Goal: Entertainment & Leisure: Consume media (video, audio)

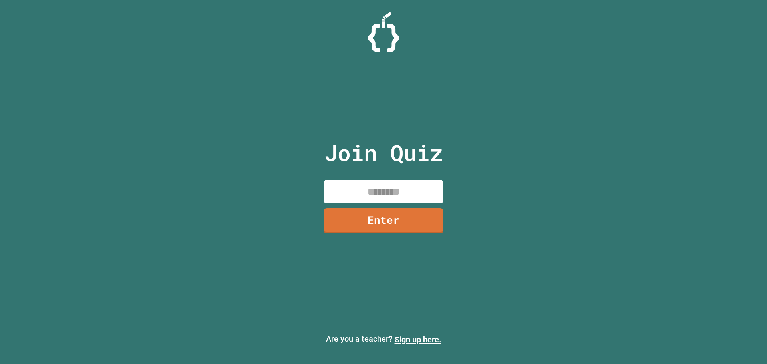
click at [223, 252] on div "Join Quiz Enter Are you a teacher? Sign up here." at bounding box center [383, 182] width 767 height 364
drag, startPoint x: 222, startPoint y: 252, endPoint x: 222, endPoint y: 259, distance: 6.8
click at [222, 259] on div "Join Quiz Enter Are you a teacher? Sign up here." at bounding box center [383, 182] width 767 height 364
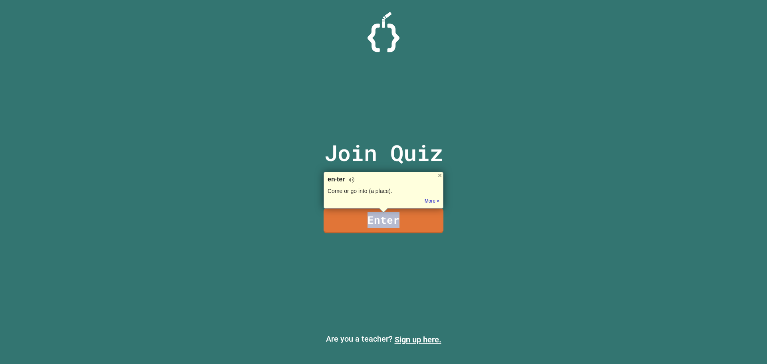
click at [230, 252] on div "Join Quiz Enter Are you a teacher? Sign up here." at bounding box center [383, 182] width 767 height 364
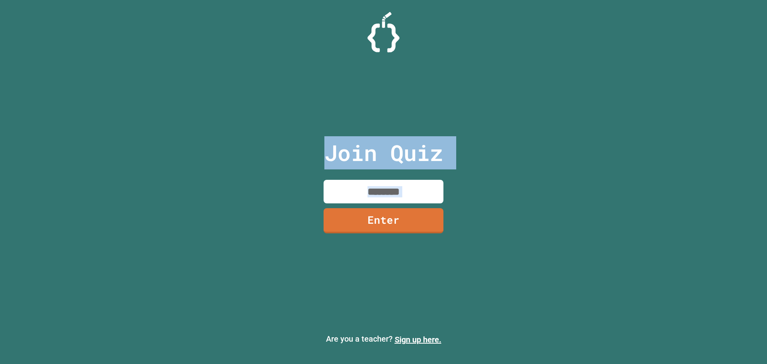
click at [309, 169] on div "Join Quiz Enter Are you a teacher? Sign up here." at bounding box center [383, 182] width 767 height 364
click at [347, 196] on input at bounding box center [383, 192] width 120 height 24
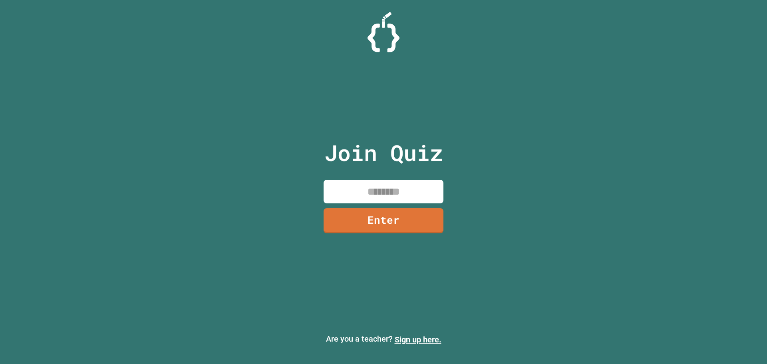
click at [348, 196] on input at bounding box center [383, 192] width 120 height 24
type input "********"
click at [374, 222] on link "Enter" at bounding box center [384, 220] width 122 height 26
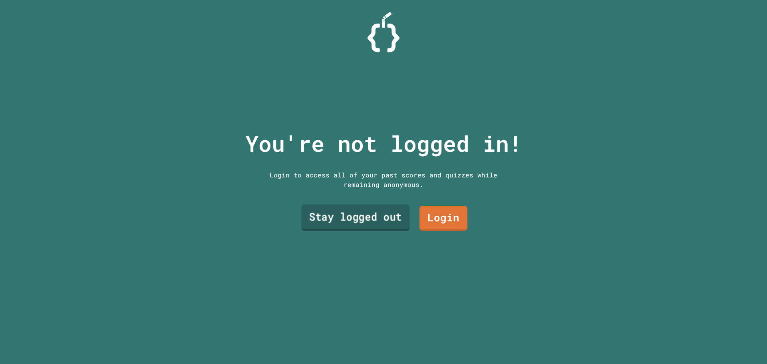
click at [384, 222] on link "Stay logged out" at bounding box center [355, 217] width 108 height 26
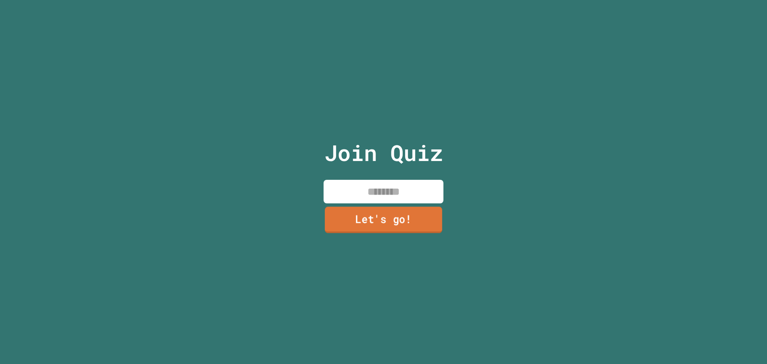
click at [387, 202] on div "Join Quiz Let's go!" at bounding box center [383, 182] width 135 height 364
click at [402, 188] on input at bounding box center [383, 192] width 120 height 24
type input "*****"
click at [388, 214] on link "Let's go!" at bounding box center [384, 219] width 110 height 26
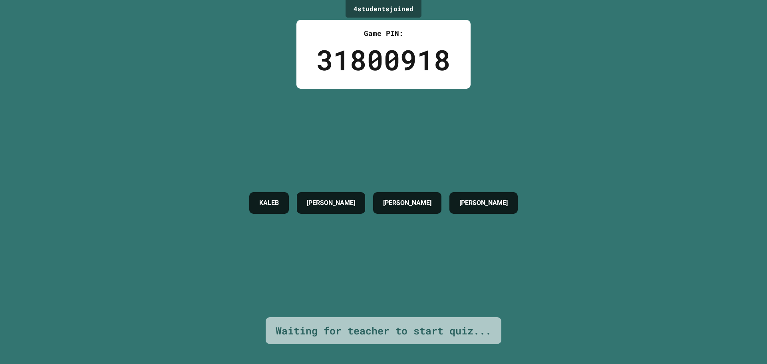
click at [415, 332] on div "Waiting for teacher to start quiz..." at bounding box center [384, 330] width 236 height 27
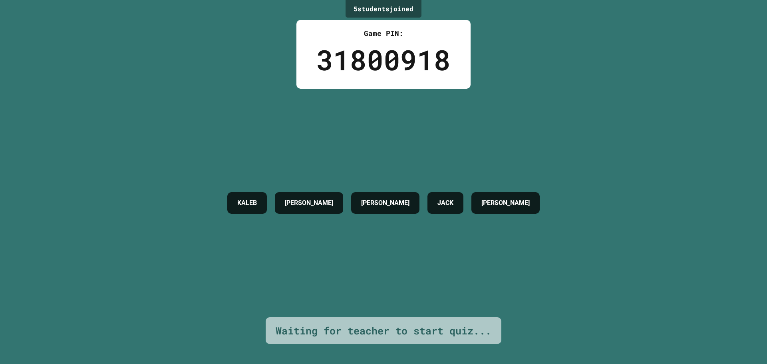
click at [434, 192] on div "KALEB ETHAN BRENDAN R JACK DANIEL" at bounding box center [383, 203] width 320 height 30
click at [456, 192] on div "JACK" at bounding box center [445, 203] width 36 height 22
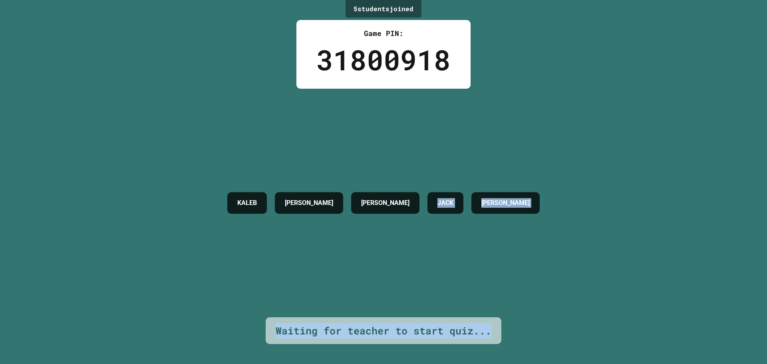
click at [450, 188] on body "We are updating our servers at 7PM EST on 3/11/2025. JuiceMind should continue …" at bounding box center [383, 182] width 767 height 364
click at [456, 363] on div at bounding box center [383, 364] width 767 height 0
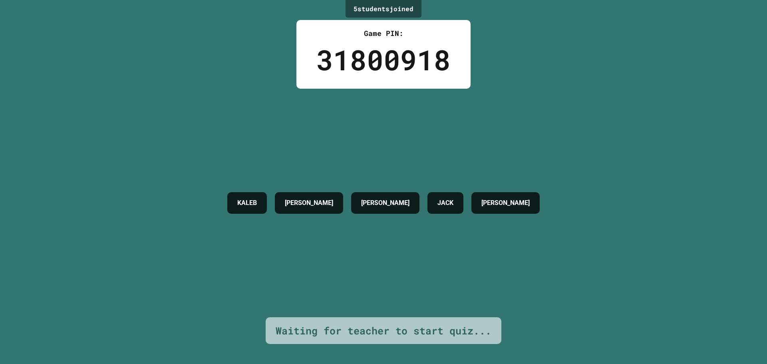
drag, startPoint x: 456, startPoint y: 182, endPoint x: 464, endPoint y: 184, distance: 8.1
click at [464, 363] on div at bounding box center [383, 364] width 767 height 0
click at [466, 363] on div at bounding box center [383, 364] width 767 height 0
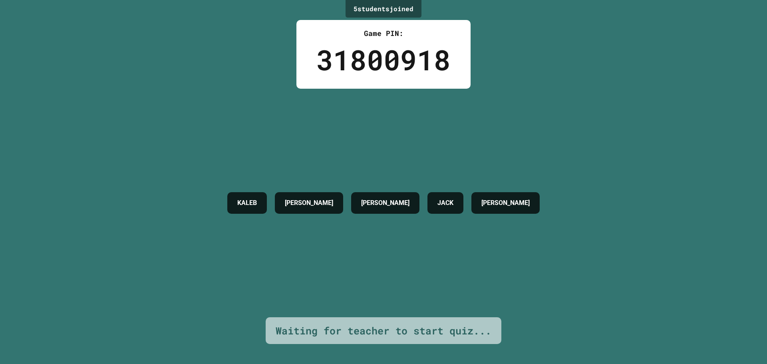
click at [467, 363] on div at bounding box center [383, 364] width 767 height 0
click at [469, 363] on div at bounding box center [383, 364] width 767 height 0
drag, startPoint x: 533, startPoint y: 101, endPoint x: 545, endPoint y: 93, distance: 14.0
click at [527, 75] on div "5 student s joined Game PIN: 31800918 KALEB ETHAN BRENDAN R JACK DANIEL Waiting…" at bounding box center [383, 182] width 767 height 364
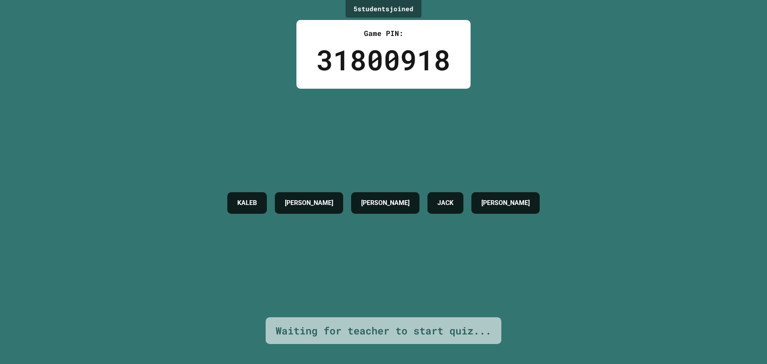
click at [502, 33] on div "5 student s joined Game PIN: 31800918 KALEB ETHAN BRENDAN R JACK DANIEL Waiting…" at bounding box center [383, 182] width 767 height 364
drag, startPoint x: 502, startPoint y: 33, endPoint x: 504, endPoint y: 20, distance: 13.0
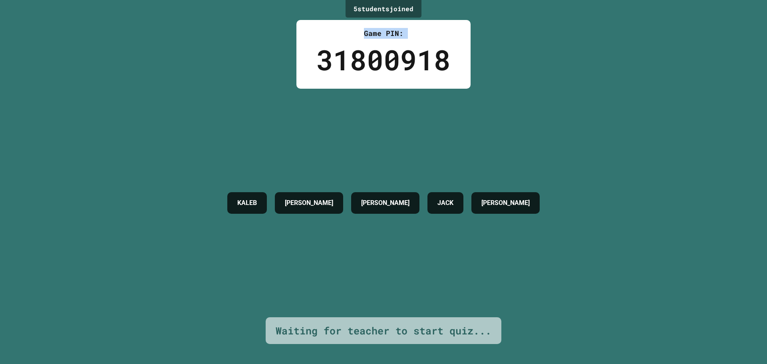
click at [504, 20] on div "5 student s joined Game PIN: 31800918 KALEB ETHAN BRENDAN R JACK DANIEL Waiting…" at bounding box center [383, 182] width 767 height 364
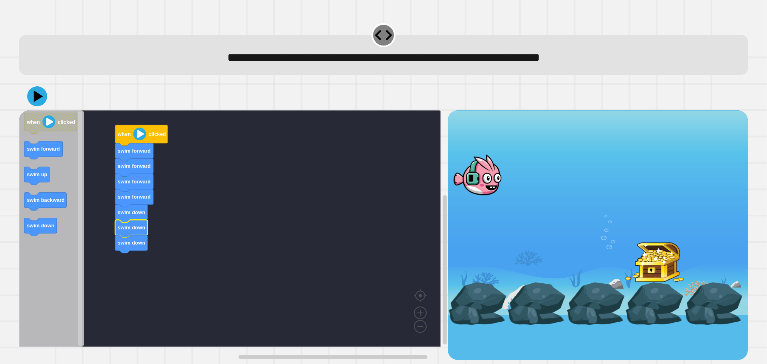
click at [32, 102] on icon at bounding box center [37, 96] width 20 height 20
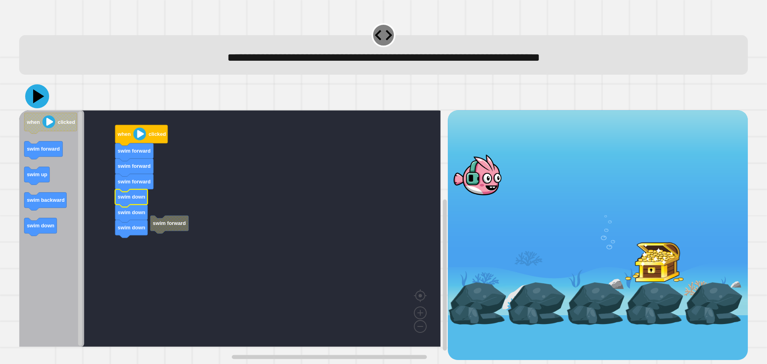
click at [37, 96] on icon at bounding box center [38, 96] width 11 height 14
click at [9, 91] on div "**********" at bounding box center [383, 182] width 767 height 364
click at [25, 90] on div at bounding box center [383, 96] width 728 height 28
click at [32, 90] on icon at bounding box center [37, 96] width 20 height 20
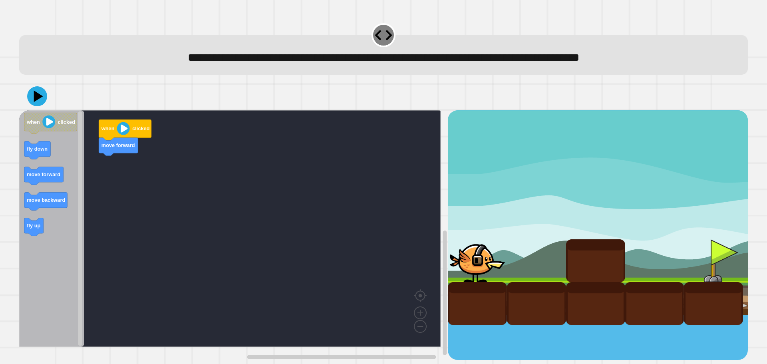
click at [79, 190] on div "when clicked move forward when clicked fly down move forward move backward fly …" at bounding box center [233, 235] width 428 height 250
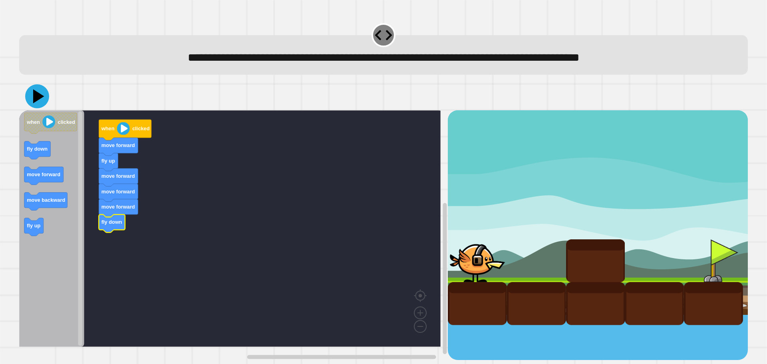
click at [42, 100] on icon at bounding box center [37, 96] width 24 height 24
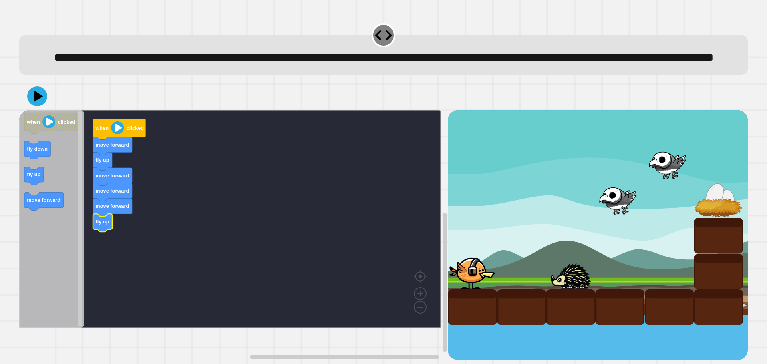
click at [44, 206] on icon "Blockly Workspace" at bounding box center [51, 218] width 65 height 217
drag, startPoint x: 46, startPoint y: 110, endPoint x: 38, endPoint y: 113, distance: 7.9
click at [42, 110] on div at bounding box center [383, 96] width 728 height 28
click at [38, 103] on icon at bounding box center [38, 96] width 11 height 14
click at [38, 103] on icon at bounding box center [38, 97] width 10 height 14
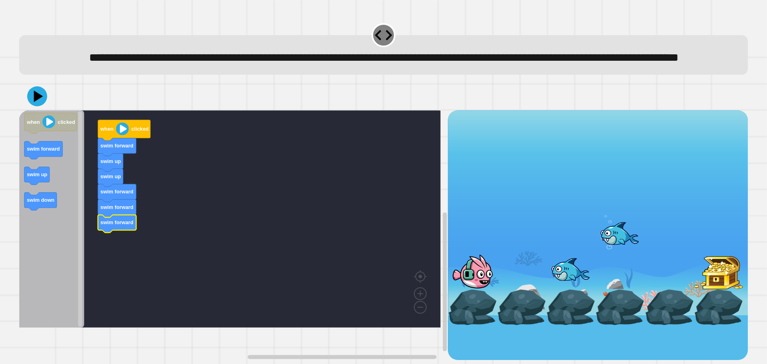
click at [97, 238] on div "when clicked swim forward swim up swim up swim forward swim forward swim forwar…" at bounding box center [233, 235] width 428 height 250
click at [36, 103] on icon at bounding box center [38, 96] width 11 height 14
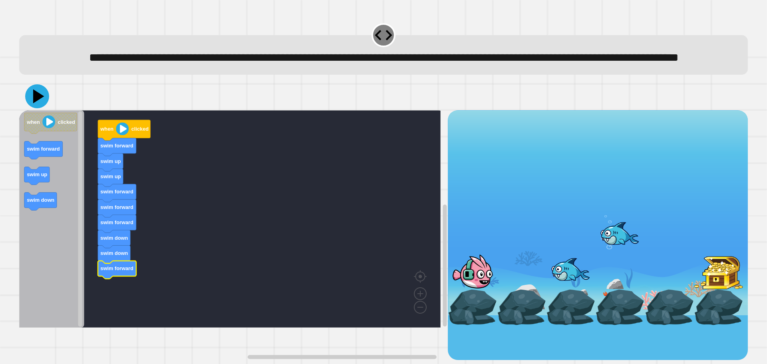
click at [40, 108] on icon at bounding box center [37, 96] width 24 height 24
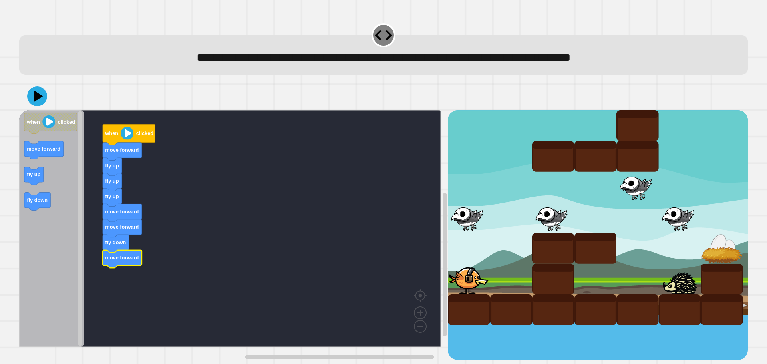
click at [47, 208] on icon "when clicked move forward fly up fly down" at bounding box center [51, 228] width 65 height 236
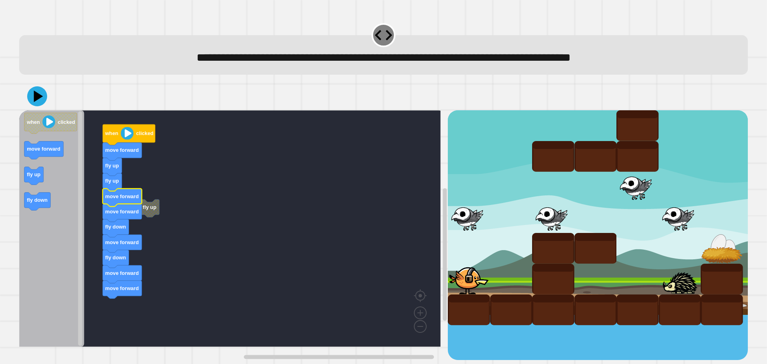
click at [30, 80] on div "**********" at bounding box center [383, 189] width 736 height 349
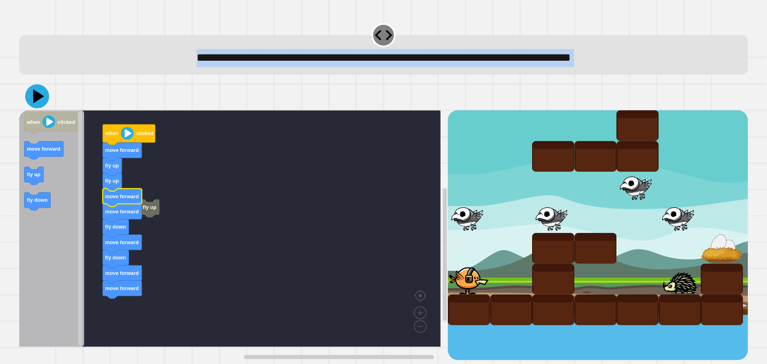
drag, startPoint x: 38, startPoint y: 93, endPoint x: 46, endPoint y: 96, distance: 8.2
click at [39, 93] on icon at bounding box center [37, 96] width 24 height 24
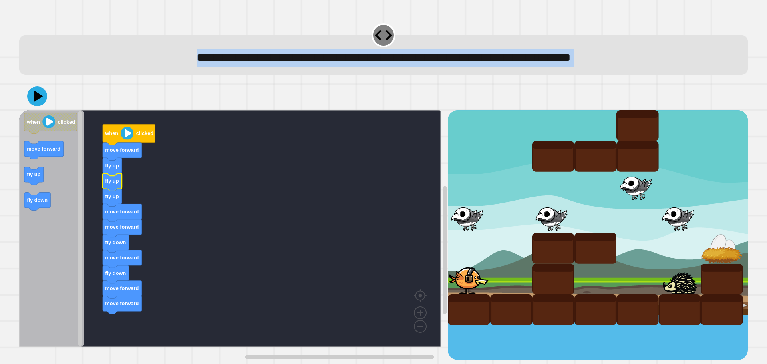
click at [42, 90] on icon at bounding box center [37, 96] width 20 height 20
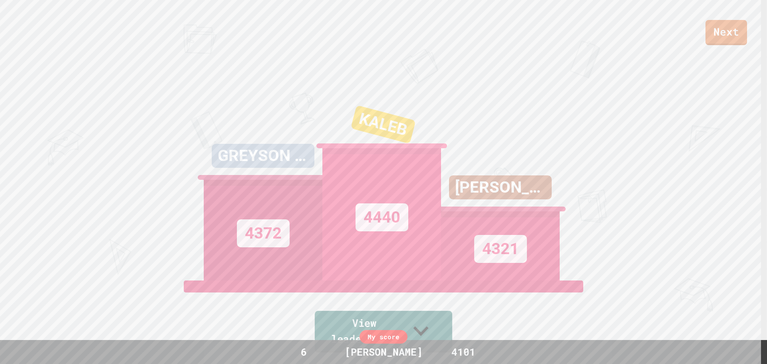
click at [358, 331] on link "View leaderboard" at bounding box center [383, 332] width 137 height 42
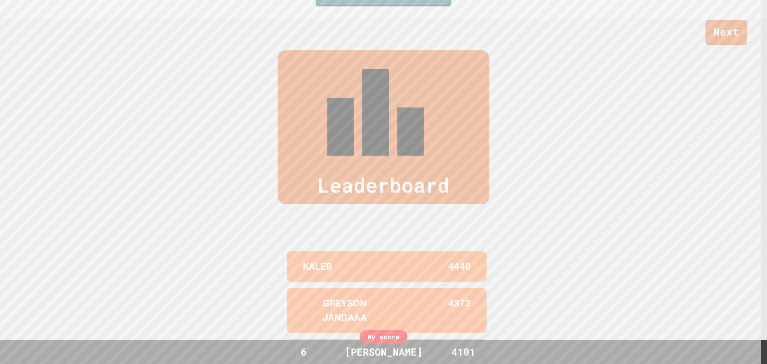
scroll to position [367, 0]
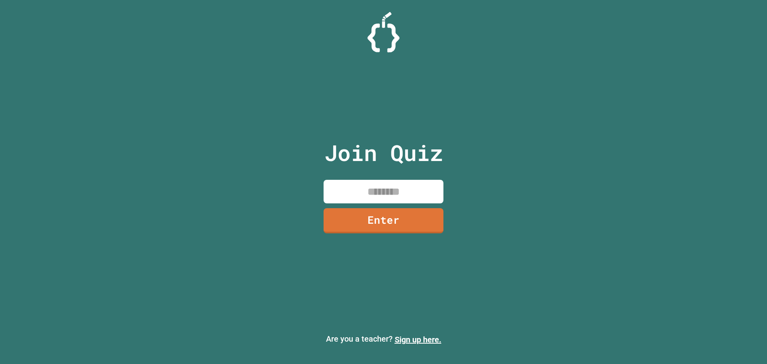
drag, startPoint x: 355, startPoint y: 192, endPoint x: 360, endPoint y: 192, distance: 5.2
click at [355, 192] on input at bounding box center [383, 192] width 120 height 24
click at [429, 216] on link "Enter" at bounding box center [384, 219] width 110 height 26
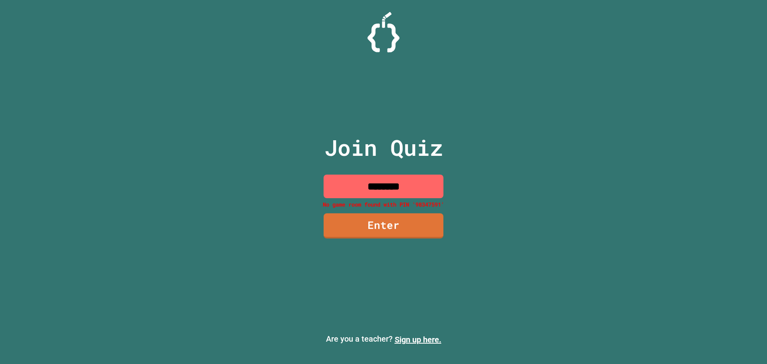
drag, startPoint x: 385, startPoint y: 195, endPoint x: 394, endPoint y: 191, distance: 9.9
click at [385, 194] on input "********" at bounding box center [383, 187] width 120 height 24
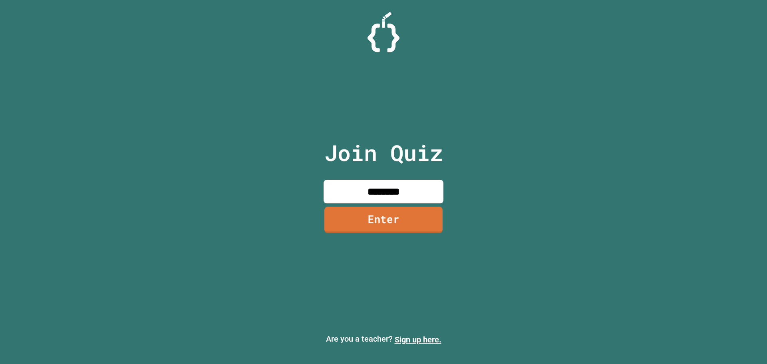
type input "*******"
type input "********"
click at [408, 207] on div "Join Quiz ******** Enter" at bounding box center [383, 182] width 135 height 324
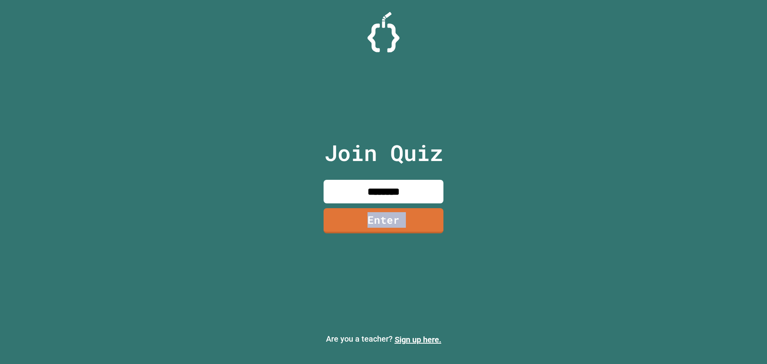
drag, startPoint x: 408, startPoint y: 207, endPoint x: 407, endPoint y: 211, distance: 4.2
click at [408, 210] on div "Join Quiz ******** Enter" at bounding box center [383, 182] width 135 height 324
click at [407, 211] on link "Enter" at bounding box center [383, 219] width 120 height 26
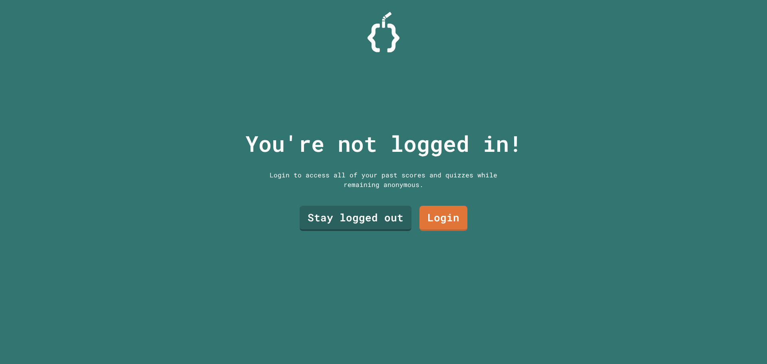
click at [407, 211] on link "Stay logged out" at bounding box center [355, 218] width 112 height 25
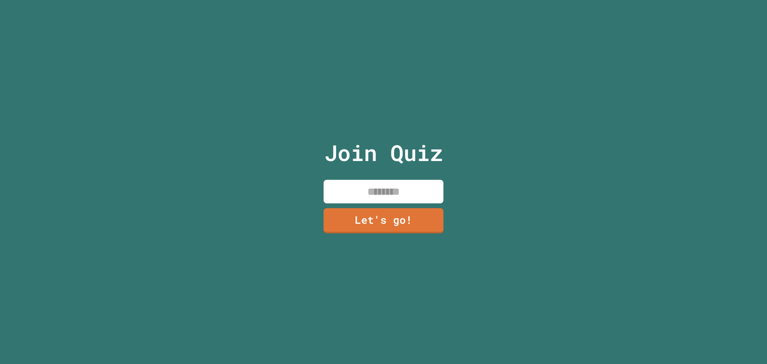
click at [387, 180] on input at bounding box center [383, 192] width 120 height 24
type input "*****"
click at [416, 226] on link "Let's go!" at bounding box center [383, 220] width 120 height 25
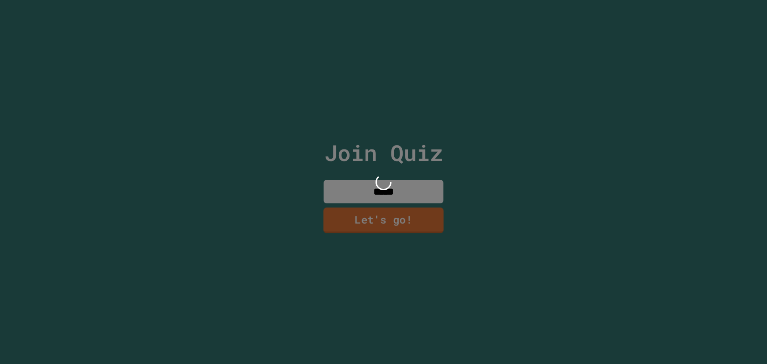
click at [407, 211] on div at bounding box center [383, 182] width 767 height 364
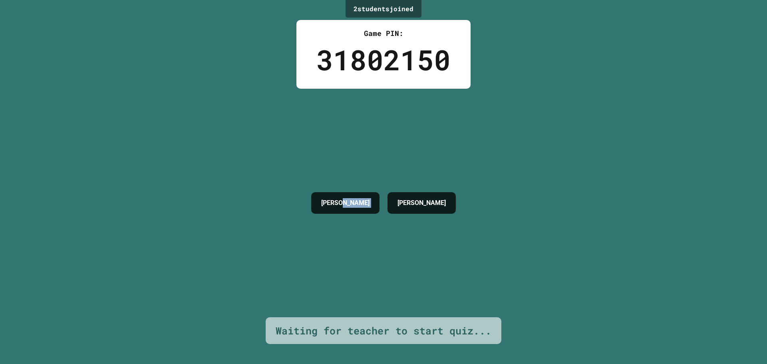
drag, startPoint x: 383, startPoint y: 188, endPoint x: 377, endPoint y: 211, distance: 23.7
click at [375, 211] on div "DANIEL ETHAN" at bounding box center [383, 203] width 153 height 30
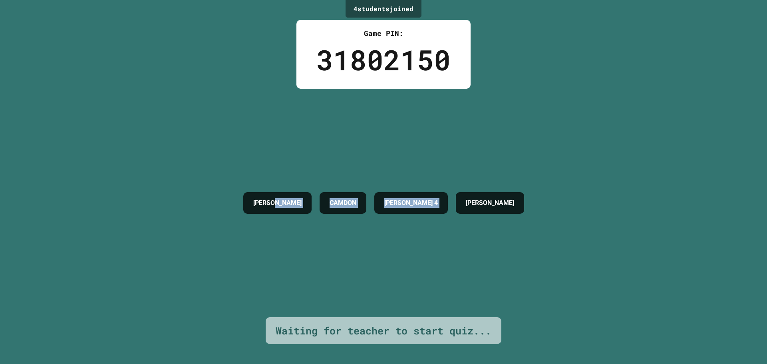
click at [388, 192] on div "BRENDAN 4" at bounding box center [410, 203] width 73 height 22
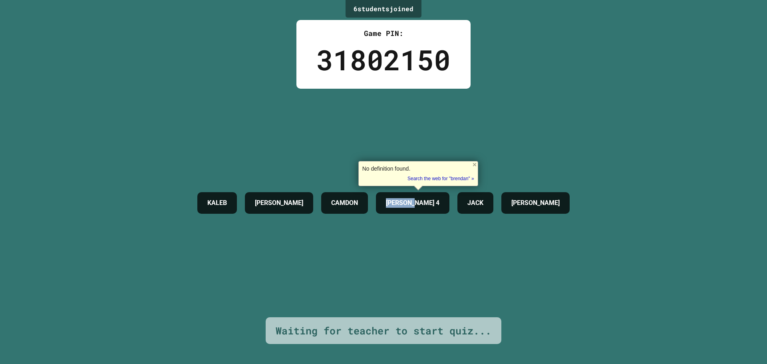
drag, startPoint x: 388, startPoint y: 189, endPoint x: 502, endPoint y: 186, distance: 113.9
click at [502, 186] on body "We are updating our servers at 7PM EST on 3/11/2025. JuiceMind should continue …" at bounding box center [383, 182] width 767 height 364
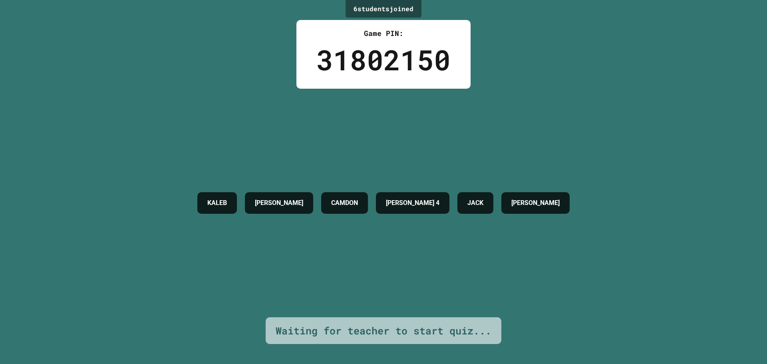
click at [493, 192] on div "JACK" at bounding box center [475, 203] width 36 height 22
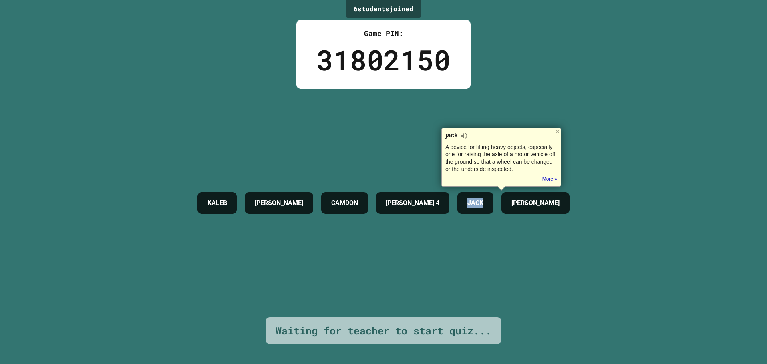
click at [497, 179] on div at bounding box center [497, 179] width 0 height 0
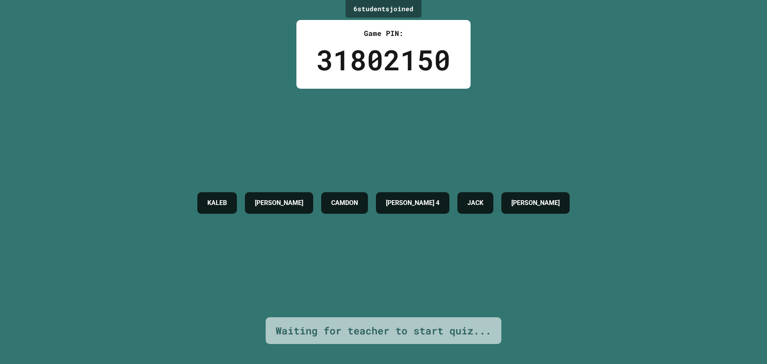
click at [512, 363] on div at bounding box center [383, 364] width 767 height 0
click at [160, 363] on div at bounding box center [80, 364] width 160 height 0
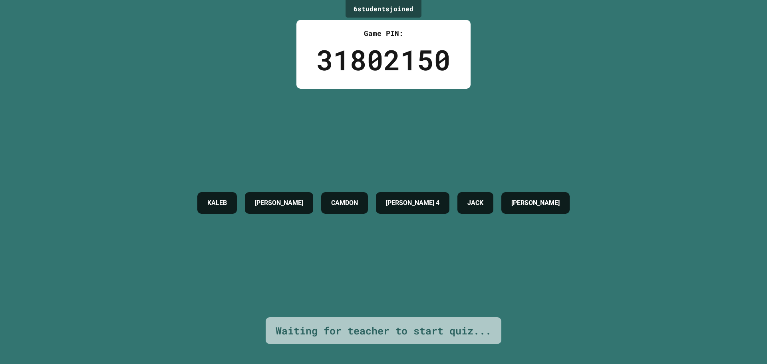
click at [160, 363] on div at bounding box center [80, 364] width 160 height 0
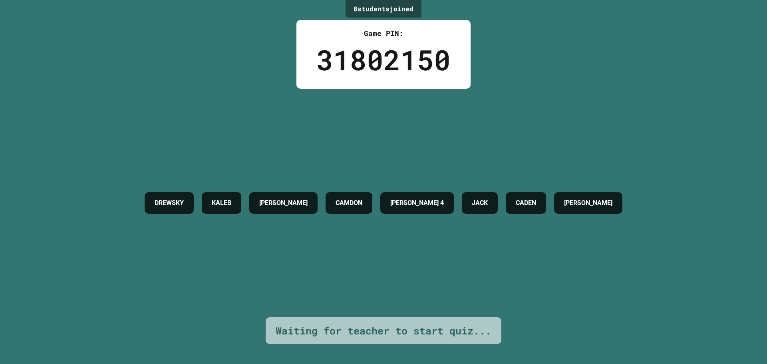
drag, startPoint x: 513, startPoint y: 147, endPoint x: 527, endPoint y: 146, distance: 14.9
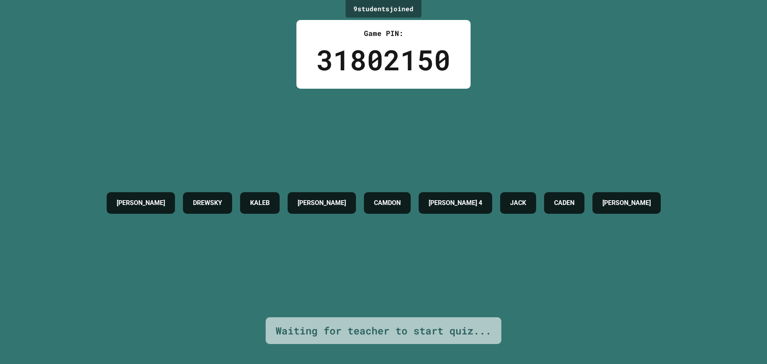
click at [160, 363] on div at bounding box center [80, 364] width 160 height 0
drag, startPoint x: 667, startPoint y: 135, endPoint x: 679, endPoint y: 135, distance: 12.4
click at [664, 135] on div "MADDEX DREWSKY KALEB DANIEL CAMDON BRENDAN 4 JACK CADEN ETHAN" at bounding box center [384, 203] width 562 height 228
click at [582, 167] on div "MADDEX DREWSKY KALEB DANIEL CAMDON BRENDAN 4 JACK CADEN ETHAN" at bounding box center [384, 203] width 562 height 228
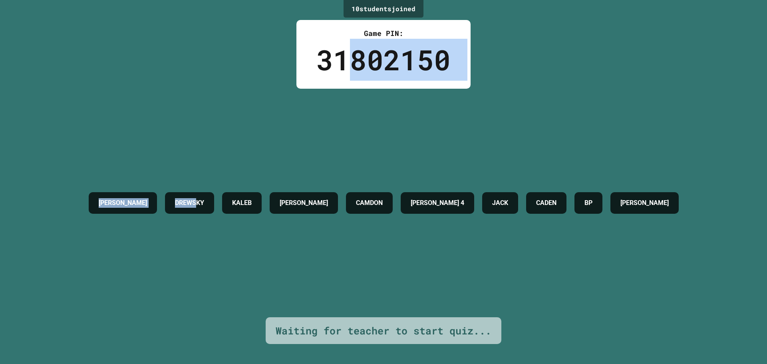
drag, startPoint x: 157, startPoint y: 207, endPoint x: 339, endPoint y: 54, distance: 238.3
click at [343, 69] on div "10 student s joined Game PIN: 31802150 MADDEX DREWSKY KALEB DANIEL CAMDON BREND…" at bounding box center [383, 182] width 767 height 364
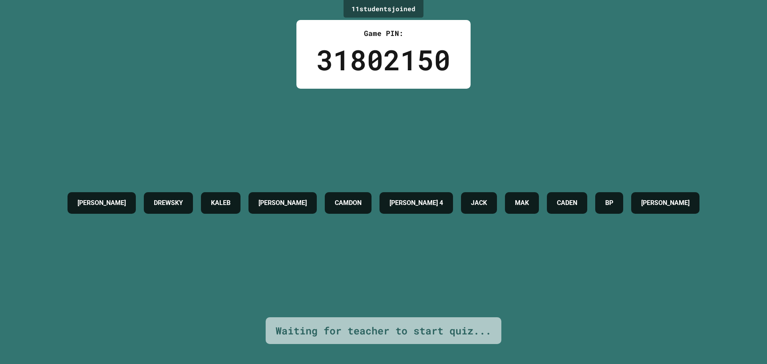
drag, startPoint x: 361, startPoint y: 107, endPoint x: 488, endPoint y: 161, distance: 138.0
click at [364, 110] on div "MADDEX DREWSKY KALEB DANIEL CAMDON BRENDAN 4 JACK MAK CADEN BP ETHAN" at bounding box center [383, 203] width 640 height 228
click at [757, 267] on div "11 student s joined Game PIN: 31802150 MADDEX DREWSKY KALEB DANIEL CAMDON BREND…" at bounding box center [383, 182] width 767 height 364
click at [720, 319] on div "11 student s joined Game PIN: 31802150 MADDEX DREWSKY KALEB DANIEL CAMDON BREND…" at bounding box center [383, 182] width 767 height 364
click at [670, 344] on div "11 student s joined Game PIN: 31802150 MADDEX DREWSKY KALEB DANIEL CAMDON BREND…" at bounding box center [383, 182] width 767 height 364
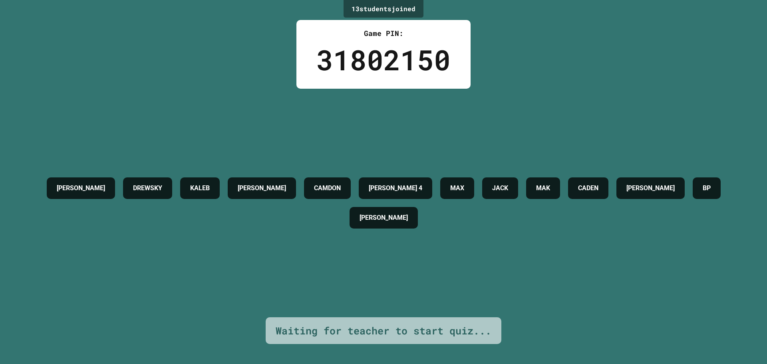
click at [660, 28] on div "13 student s joined Game PIN: 31802150 MADDEX DREWSKY KALEB DANIEL CAMDON BREND…" at bounding box center [383, 182] width 767 height 364
click at [661, 28] on div "13 student s joined Game PIN: 31802150 MADDEX DREWSKY KALEB DANIEL CAMDON BREND…" at bounding box center [383, 182] width 767 height 364
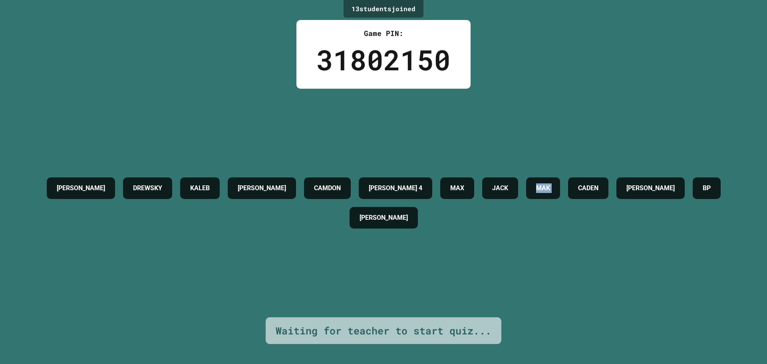
click at [661, 28] on div "13 student s joined Game PIN: 31802150 MADDEX DREWSKY KALEB DANIEL CAMDON BREND…" at bounding box center [383, 182] width 767 height 364
click at [691, 202] on div "MADDEX DREWSKY KALEB DANIEL CAMDON BRENDAN 4 MAX JACK MAK CADEN TYLER BP ETHAN" at bounding box center [383, 202] width 727 height 59
click at [587, 173] on div "MADDEX DREWSKY KALEB DANIEL CAMDON BRENDAN 4 MAX JACK MAK CADEN TYLER BP ETHAN" at bounding box center [383, 202] width 727 height 59
drag, startPoint x: 534, startPoint y: 165, endPoint x: 254, endPoint y: 157, distance: 280.5
click at [444, 157] on div "MADDEX DREWSKY KALEB DANIEL CAMDON BRENDAN 4 MAX JACK MAK CADEN TYLER BP ETHAN" at bounding box center [383, 203] width 727 height 228
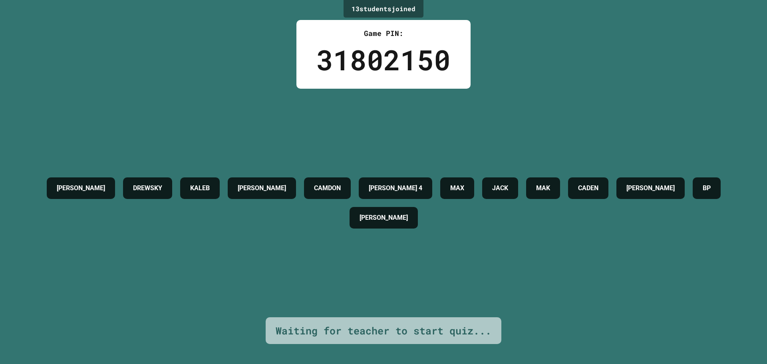
click at [267, 160] on div "MADDEX DREWSKY KALEB DANIEL CAMDON BRENDAN 4 MAX JACK MAK CADEN TYLER BP ETHAN" at bounding box center [383, 203] width 727 height 228
drag, startPoint x: 271, startPoint y: 160, endPoint x: 284, endPoint y: 164, distance: 13.7
click at [284, 164] on div "MADDEX DREWSKY KALEB DANIEL CAMDON BRENDAN 4 MAX JACK MAK CADEN TYLER BP ETHAN" at bounding box center [383, 203] width 727 height 228
drag, startPoint x: 366, startPoint y: 200, endPoint x: 351, endPoint y: 192, distance: 17.2
click at [361, 193] on div "MADDEX DREWSKY KALEB DANIEL CAMDON BRENDAN 4 MAX JACK MAK CADEN TYLER BP ETHAN" at bounding box center [383, 203] width 727 height 228
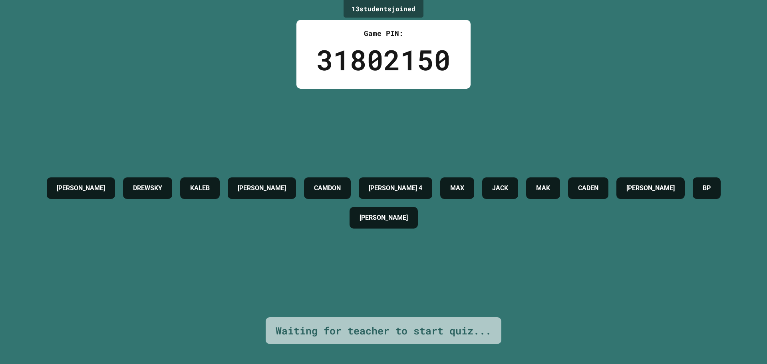
click at [210, 183] on h4 "KALEB" at bounding box center [200, 188] width 20 height 10
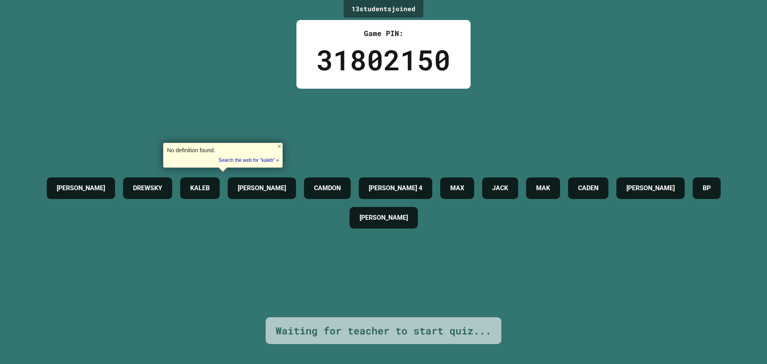
click at [162, 183] on h4 "DREWSKY" at bounding box center [147, 188] width 29 height 10
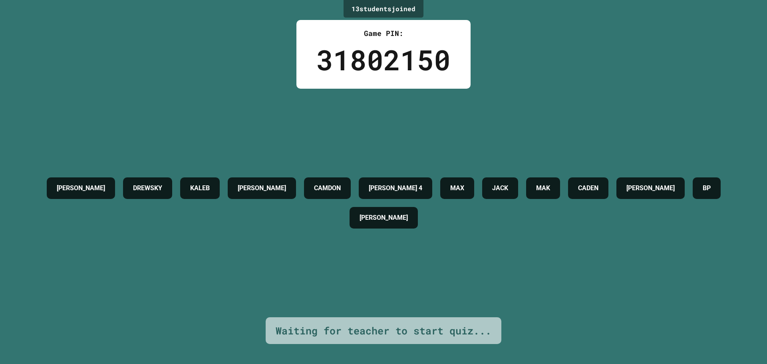
click at [337, 276] on div "MADDEX DREWSKY KALEB DANIEL CAMDON BRENDAN 4 MAX JACK MAK CADEN TYLER BP ETHAN" at bounding box center [383, 203] width 727 height 228
click at [339, 277] on div "MADDEX DREWSKY KALEB DANIEL CAMDON BRENDAN 4 MAX JACK MAK CADEN TYLER BP ETHAN" at bounding box center [383, 203] width 727 height 228
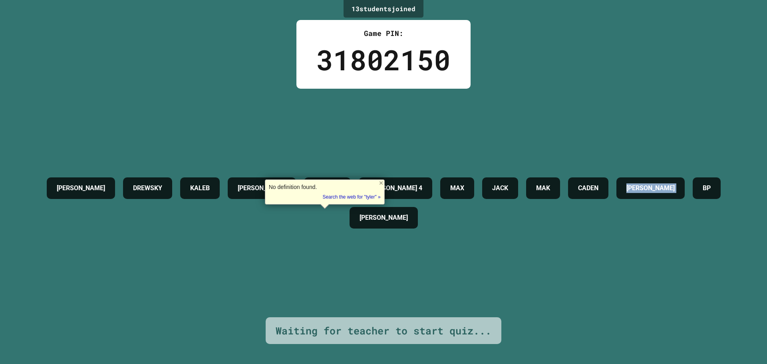
click at [340, 277] on div "MADDEX DREWSKY KALEB DANIEL CAMDON BRENDAN 4 MAX JACK MAK CADEN TYLER BP ETHAN" at bounding box center [383, 203] width 727 height 228
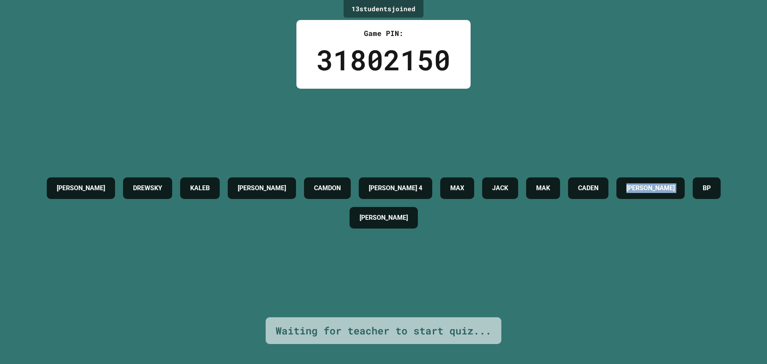
click at [340, 277] on div "MADDEX DREWSKY KALEB DANIEL CAMDON BRENDAN 4 MAX JACK MAK CADEN TYLER BP ETHAN" at bounding box center [383, 203] width 727 height 228
click at [345, 280] on div "MADDEX DREWSKY KALEB DANIEL CAMDON BRENDAN 4 MAX JACK MAK CADEN TYLER BP ETHAN" at bounding box center [383, 203] width 727 height 228
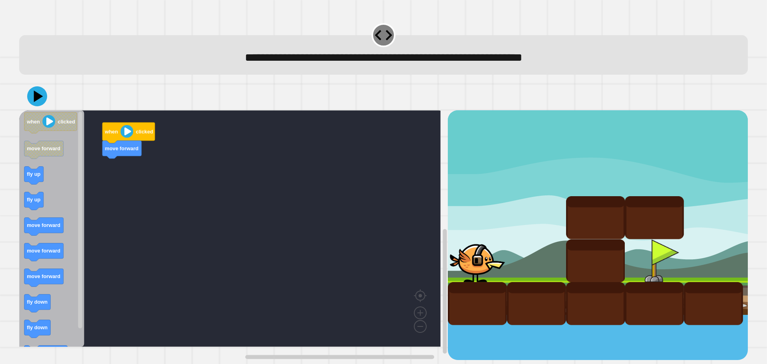
click at [93, 162] on div "when clicked move forward when clicked move forward fly up fly up move forward …" at bounding box center [233, 235] width 428 height 250
click at [51, 158] on g "when clicked move forward fly up fly up move forward move forward move forward …" at bounding box center [50, 238] width 53 height 251
click at [123, 166] on div "when clicked move forward when clicked move forward fly up fly up move forward …" at bounding box center [233, 235] width 428 height 250
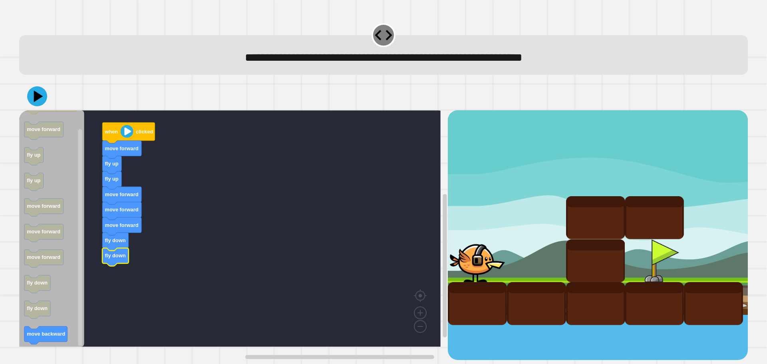
click at [42, 331] on icon "when clicked move forward fly up fly up move forward move forward move forward …" at bounding box center [51, 228] width 65 height 236
click at [47, 86] on div at bounding box center [383, 96] width 728 height 28
click at [43, 92] on icon at bounding box center [37, 96] width 24 height 24
click at [137, 143] on g "when clicked move forward fly up fly up move forward move forward move forward …" at bounding box center [235, 228] width 433 height 236
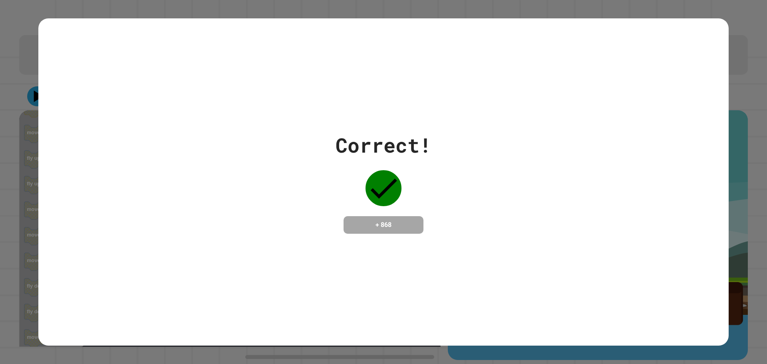
drag, startPoint x: 427, startPoint y: 211, endPoint x: 430, endPoint y: 213, distance: 4.1
drag, startPoint x: 430, startPoint y: 213, endPoint x: 291, endPoint y: 263, distance: 148.4
click at [291, 263] on div "Correct! + 868" at bounding box center [383, 181] width 690 height 327
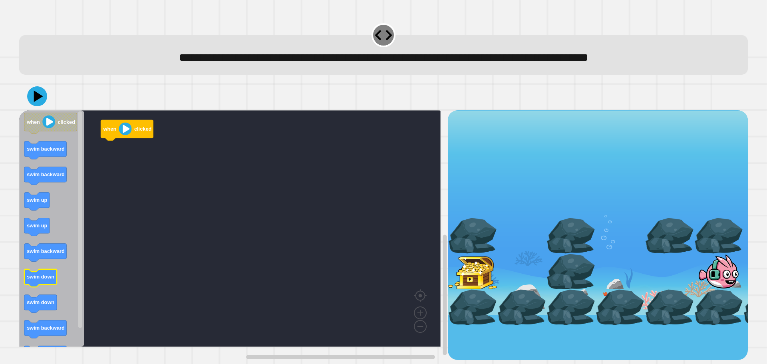
click at [50, 276] on g "swim down" at bounding box center [40, 278] width 32 height 18
click at [52, 278] on text "swim down" at bounding box center [41, 277] width 28 height 6
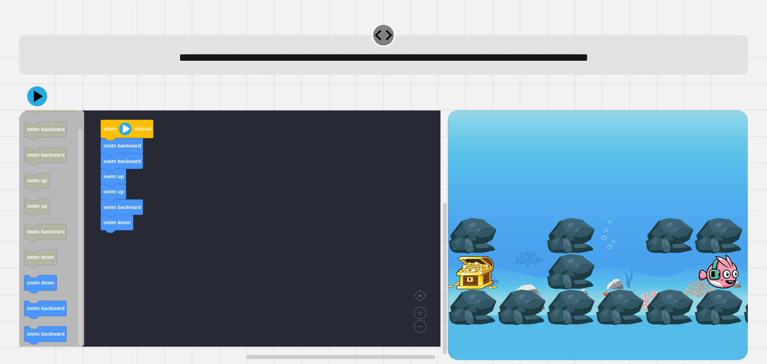
click at [112, 245] on div "when clicked swim backward swim backward swim up swim up swim backward swim dow…" at bounding box center [233, 235] width 428 height 250
click at [60, 304] on icon "Blockly Workspace" at bounding box center [51, 228] width 65 height 236
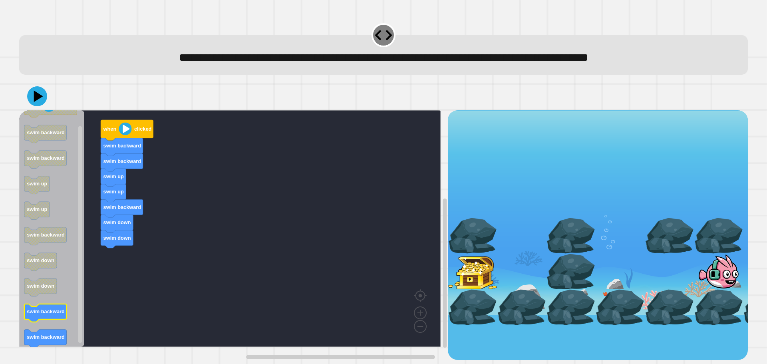
click at [60, 305] on icon "Blockly Workspace" at bounding box center [51, 228] width 65 height 236
click at [63, 310] on icon "when clicked swim backward swim backward swim up swim up swim backward swim dow…" at bounding box center [51, 228] width 65 height 236
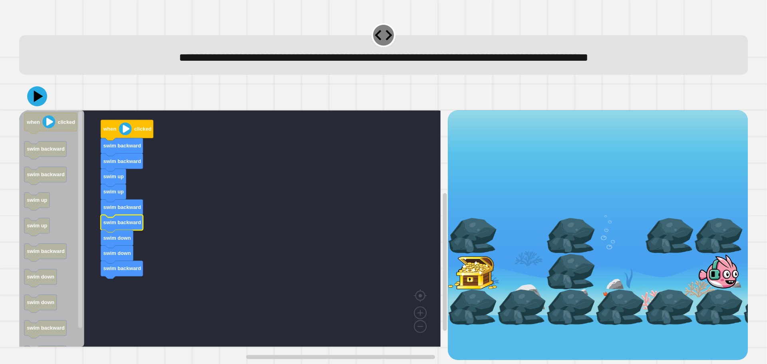
click at [45, 105] on div at bounding box center [383, 96] width 728 height 28
click at [38, 105] on icon at bounding box center [37, 96] width 24 height 24
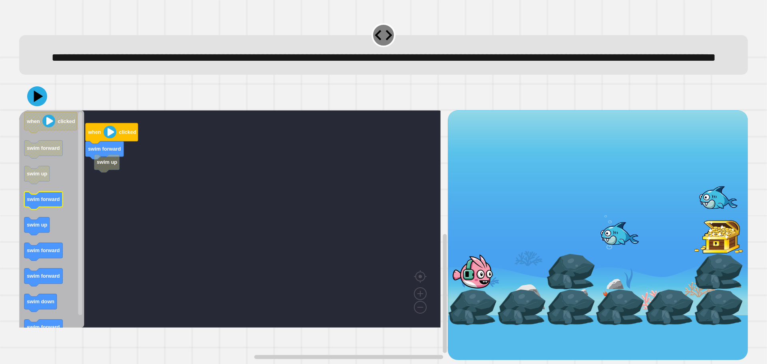
click at [52, 228] on icon "Blockly Workspace" at bounding box center [51, 218] width 65 height 217
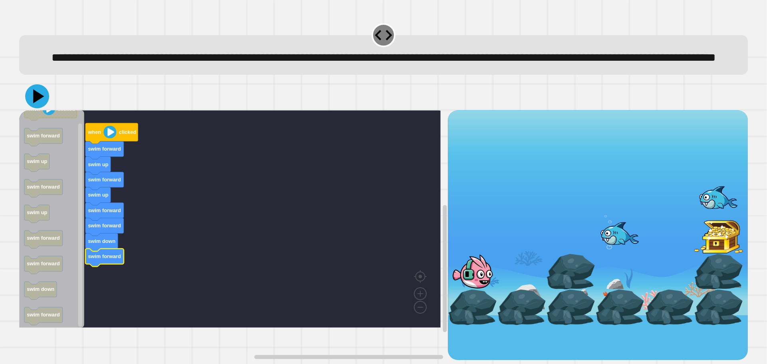
click at [36, 108] on icon at bounding box center [37, 96] width 24 height 24
drag, startPoint x: 343, startPoint y: 40, endPoint x: 268, endPoint y: 122, distance: 111.1
click at [268, 110] on div at bounding box center [383, 96] width 728 height 28
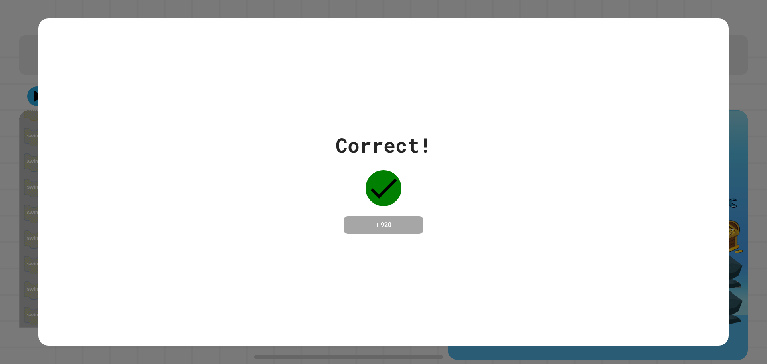
click at [392, 232] on div "+ 920" at bounding box center [383, 225] width 80 height 18
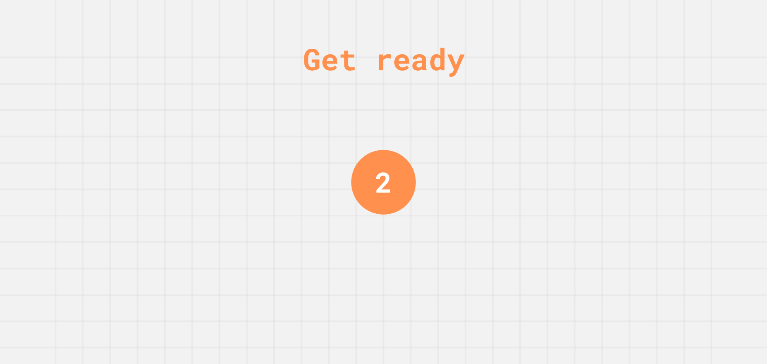
click at [392, 220] on div "Get ready 2" at bounding box center [383, 182] width 60 height 364
drag, startPoint x: 391, startPoint y: 220, endPoint x: 424, endPoint y: 205, distance: 36.3
click at [389, 220] on div "Get ready 1" at bounding box center [383, 182] width 60 height 364
click at [424, 205] on div "Get ready 1" at bounding box center [383, 182] width 767 height 364
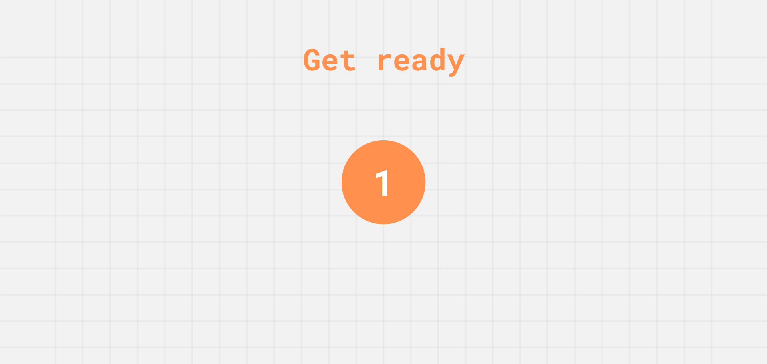
click at [424, 201] on div "Get ready 1" at bounding box center [383, 182] width 767 height 364
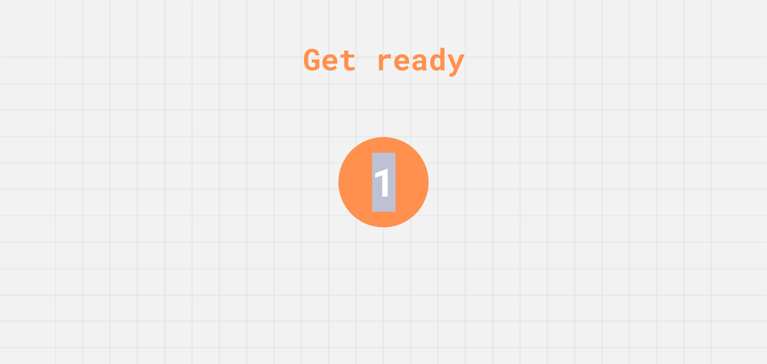
click at [424, 201] on div "Get ready 1" at bounding box center [383, 182] width 767 height 364
click at [425, 198] on div "Get ready 1" at bounding box center [383, 182] width 767 height 364
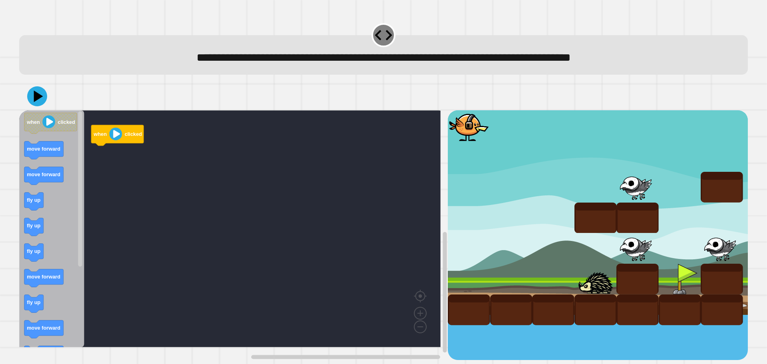
click at [426, 183] on rect "Blockly Workspace" at bounding box center [229, 228] width 421 height 237
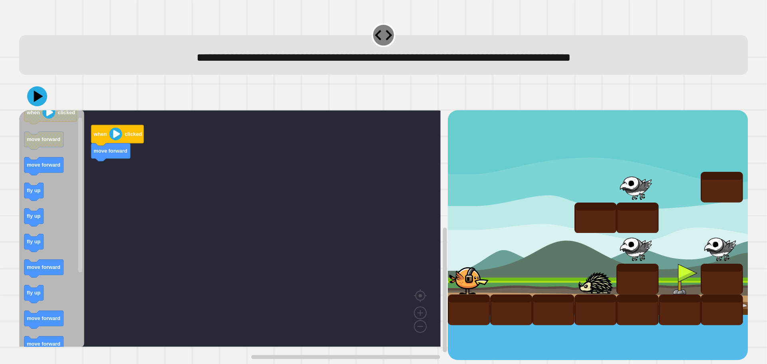
click at [97, 177] on div "when clicked move forward when clicked move forward move forward fly up fly up …" at bounding box center [233, 235] width 428 height 250
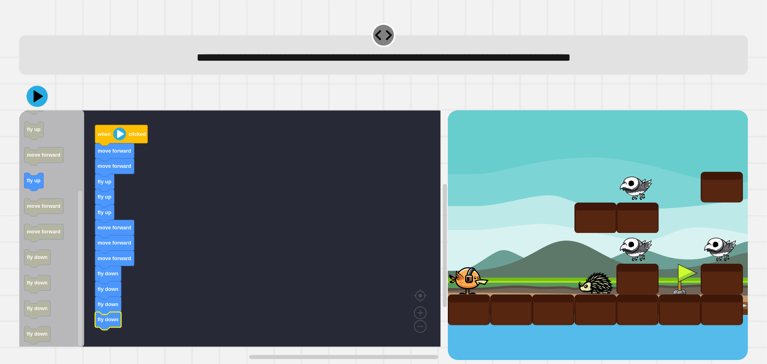
click at [33, 95] on icon at bounding box center [36, 96] width 21 height 21
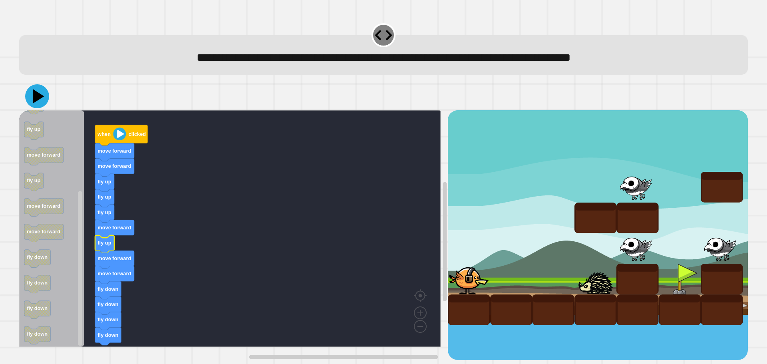
click at [43, 93] on icon at bounding box center [37, 96] width 24 height 24
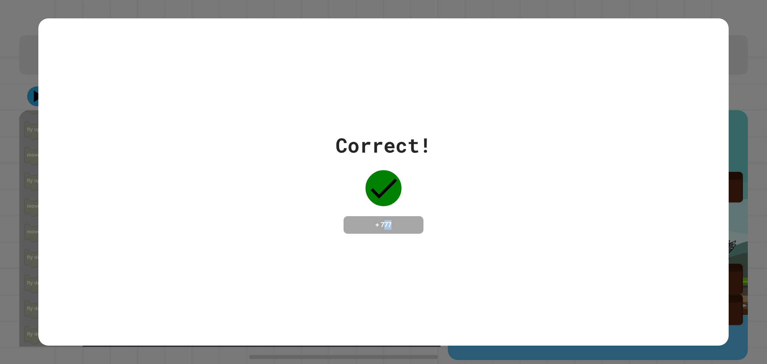
drag, startPoint x: 379, startPoint y: 233, endPoint x: 393, endPoint y: 230, distance: 14.3
click at [395, 230] on div "+ 777" at bounding box center [383, 225] width 80 height 18
drag, startPoint x: 393, startPoint y: 230, endPoint x: 397, endPoint y: 224, distance: 7.5
click at [393, 230] on h4 "+ 777" at bounding box center [383, 225] width 64 height 10
click at [397, 224] on h4 "+ 777" at bounding box center [383, 225] width 64 height 10
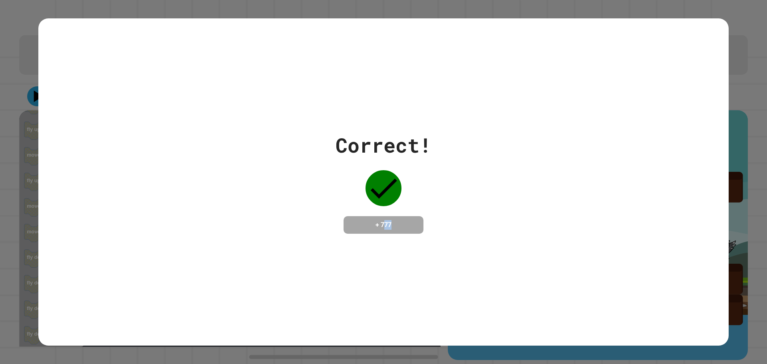
click at [399, 223] on h4 "+ 777" at bounding box center [383, 225] width 64 height 10
drag, startPoint x: 393, startPoint y: 223, endPoint x: 365, endPoint y: 223, distance: 28.0
click at [365, 223] on h4 "+ 777" at bounding box center [383, 225] width 64 height 10
click at [464, 201] on div "Correct! + 777" at bounding box center [383, 181] width 690 height 103
drag, startPoint x: 400, startPoint y: 224, endPoint x: 372, endPoint y: 229, distance: 28.1
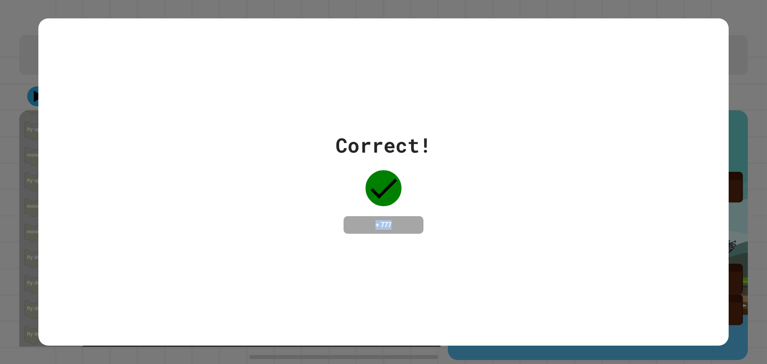
click at [362, 232] on div "+ 777" at bounding box center [383, 225] width 80 height 18
click at [383, 226] on h4 "+ 777" at bounding box center [383, 225] width 64 height 10
drag, startPoint x: 383, startPoint y: 224, endPoint x: 401, endPoint y: 224, distance: 18.0
click at [401, 224] on h4 "+ 777" at bounding box center [383, 225] width 64 height 10
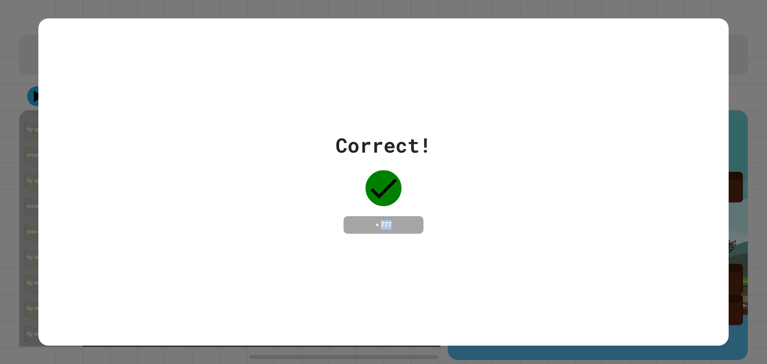
drag, startPoint x: 401, startPoint y: 224, endPoint x: 378, endPoint y: 221, distance: 23.4
click at [378, 221] on h4 "+ 777" at bounding box center [383, 225] width 64 height 10
click at [365, 241] on div "Correct! + 777" at bounding box center [383, 181] width 690 height 327
click at [371, 222] on h4 "+ 777" at bounding box center [383, 225] width 64 height 10
drag, startPoint x: 379, startPoint y: 224, endPoint x: 383, endPoint y: 225, distance: 5.1
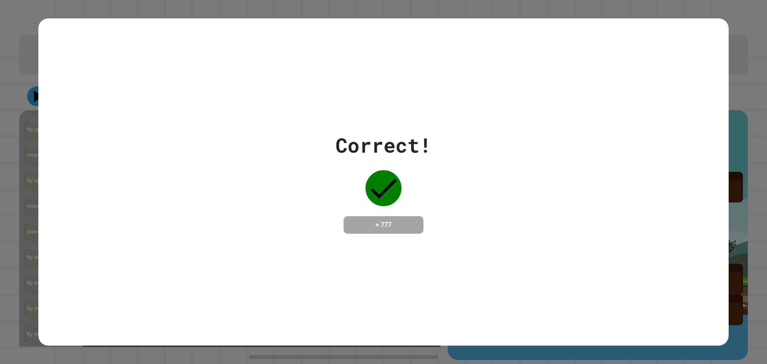
click at [383, 225] on h4 "+ 777" at bounding box center [383, 225] width 64 height 10
drag, startPoint x: 371, startPoint y: 225, endPoint x: 406, endPoint y: 225, distance: 34.7
click at [406, 225] on h4 "+ 777" at bounding box center [383, 225] width 64 height 10
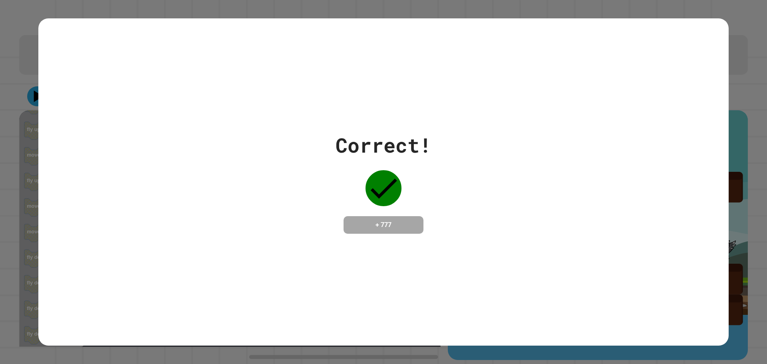
click at [382, 227] on h4 "+ 777" at bounding box center [383, 225] width 64 height 10
drag, startPoint x: 372, startPoint y: 226, endPoint x: 412, endPoint y: 221, distance: 40.2
click at [412, 221] on h4 "+ 777" at bounding box center [383, 225] width 64 height 10
click at [354, 225] on h4 "+ 777" at bounding box center [383, 225] width 64 height 10
drag, startPoint x: 356, startPoint y: 225, endPoint x: 397, endPoint y: 225, distance: 40.3
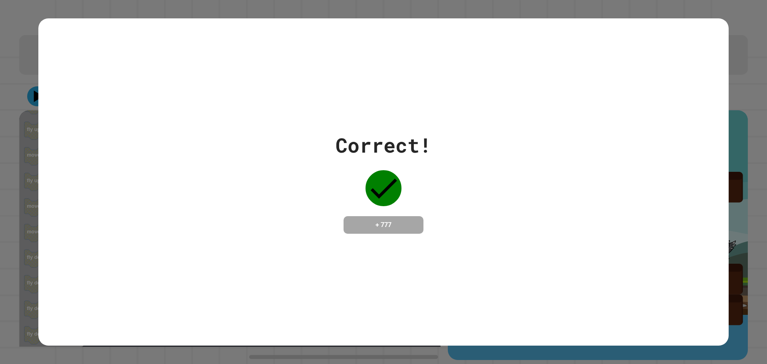
click at [357, 225] on h4 "+ 777" at bounding box center [383, 225] width 64 height 10
drag, startPoint x: 422, startPoint y: 222, endPoint x: 410, endPoint y: 222, distance: 11.6
click at [420, 222] on div "+ 777" at bounding box center [383, 225] width 80 height 18
drag, startPoint x: 391, startPoint y: 222, endPoint x: 368, endPoint y: 224, distance: 23.7
click at [368, 224] on h4 "+ 777" at bounding box center [383, 225] width 64 height 10
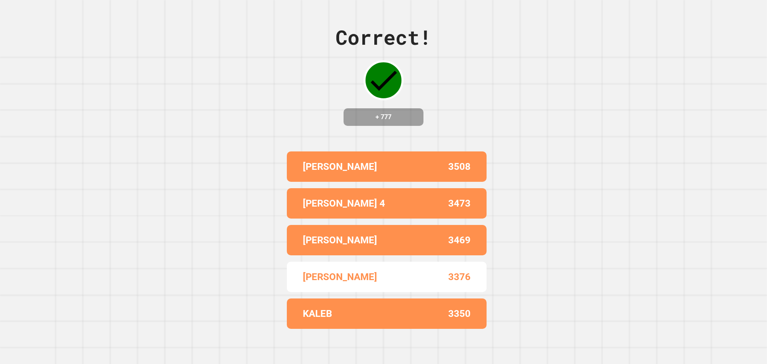
click at [552, 203] on div "Correct! + 777 MADDEX 3508 BRENDAN 4 3473 TYLER 3469 ETHAN 3376 KALEB 3350" at bounding box center [383, 182] width 767 height 364
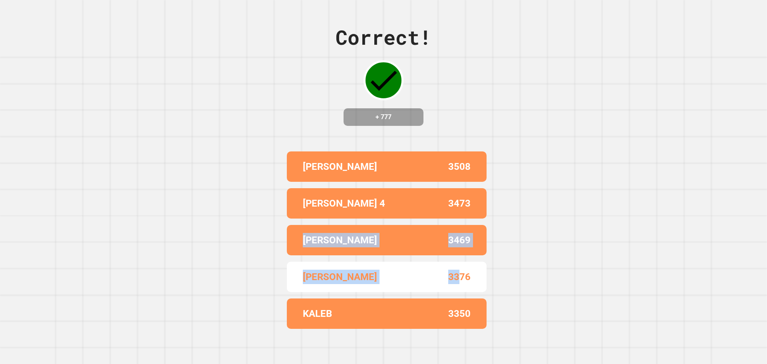
drag, startPoint x: 511, startPoint y: 202, endPoint x: 455, endPoint y: 278, distance: 94.6
click at [455, 278] on div "Correct! + 777 MADDEX 3508 BRENDAN 4 3473 TYLER 3469 ETHAN 3376 KALEB 3350" at bounding box center [383, 182] width 767 height 364
drag, startPoint x: 408, startPoint y: 245, endPoint x: 404, endPoint y: 244, distance: 4.7
click at [408, 245] on div "TYLER 3469" at bounding box center [387, 240] width 200 height 30
click at [403, 244] on div "TYLER 3469" at bounding box center [387, 240] width 200 height 30
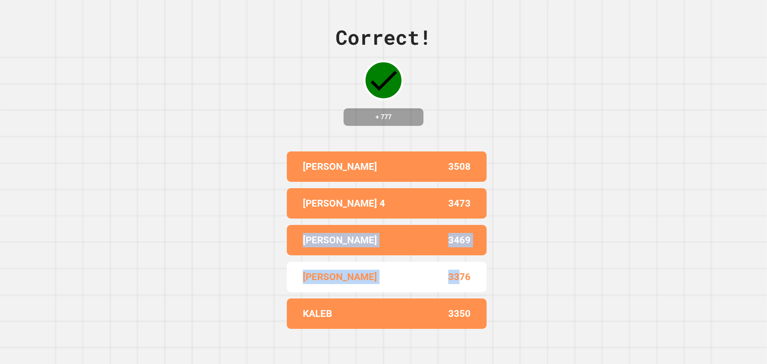
click at [388, 244] on div "TYLER 3469" at bounding box center [387, 240] width 200 height 30
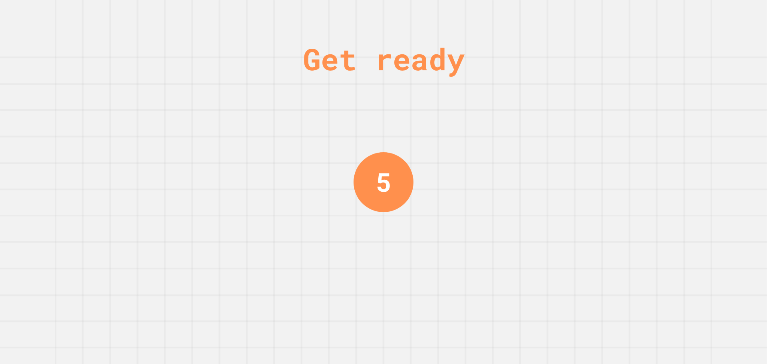
click at [438, 245] on div "Get ready 5" at bounding box center [383, 182] width 767 height 364
click at [450, 250] on div "Get ready 5" at bounding box center [383, 182] width 767 height 364
click at [459, 248] on div "Get ready 4" at bounding box center [383, 182] width 767 height 364
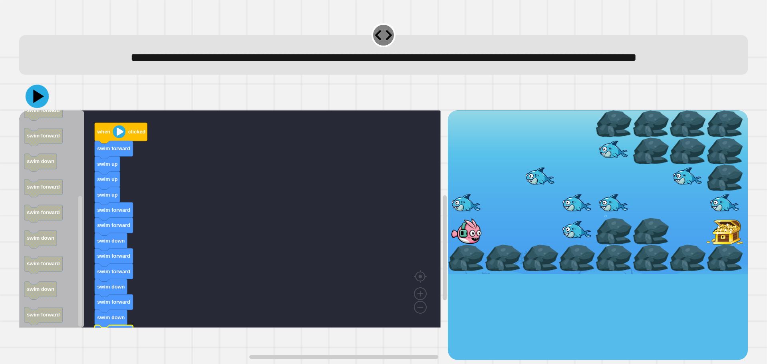
click at [34, 107] on button at bounding box center [37, 96] width 23 height 23
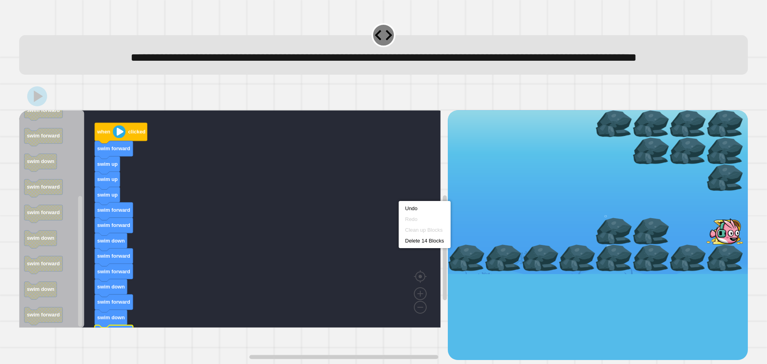
click at [353, 207] on rect "Blockly Workspace" at bounding box center [229, 218] width 421 height 217
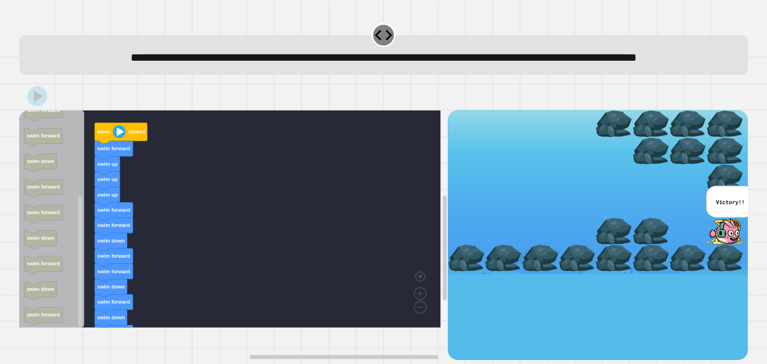
click at [0, 0] on div "Correct! + 905" at bounding box center [0, 0] width 0 height 0
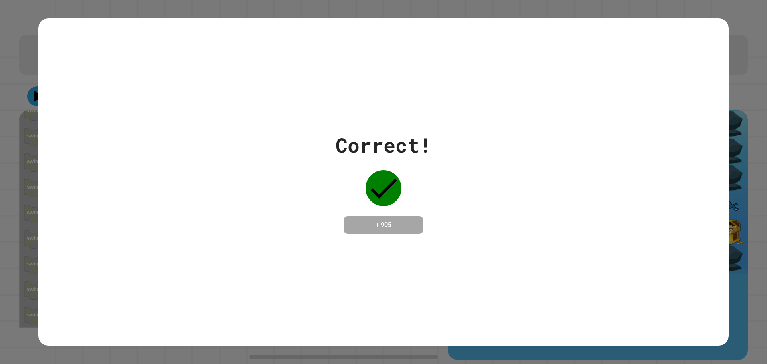
drag, startPoint x: 379, startPoint y: 246, endPoint x: 352, endPoint y: 262, distance: 31.9
click at [351, 262] on div "Correct! + 905" at bounding box center [383, 181] width 690 height 327
drag, startPoint x: 352, startPoint y: 262, endPoint x: 336, endPoint y: 286, distance: 28.4
click at [336, 286] on div "Correct! + 905" at bounding box center [383, 181] width 690 height 327
drag, startPoint x: 365, startPoint y: 210, endPoint x: 441, endPoint y: 198, distance: 76.9
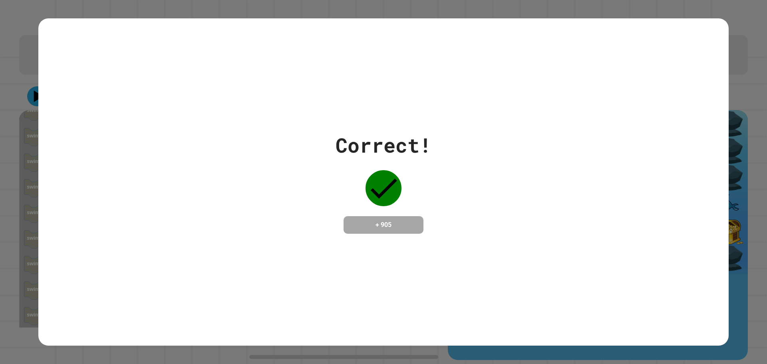
click at [420, 200] on div "Correct! + 905" at bounding box center [383, 181] width 96 height 103
click at [442, 195] on div "Correct! + 905" at bounding box center [383, 181] width 690 height 103
click at [498, 329] on div "Correct! + 905" at bounding box center [383, 181] width 690 height 327
click at [499, 347] on div "Correct! + 905" at bounding box center [383, 182] width 767 height 364
click at [475, 157] on div "Correct! + 905" at bounding box center [383, 181] width 690 height 103
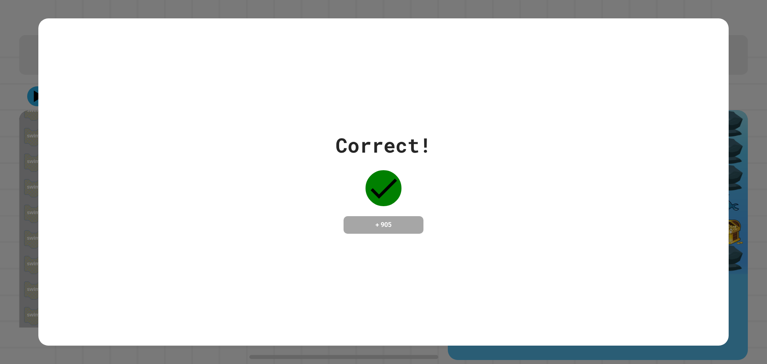
click at [468, 157] on div "Correct! + 905" at bounding box center [383, 181] width 690 height 103
click at [446, 150] on div "Correct! + 905" at bounding box center [383, 181] width 690 height 103
drag, startPoint x: 433, startPoint y: 134, endPoint x: 461, endPoint y: 163, distance: 40.4
click at [461, 163] on div "Correct! + 905" at bounding box center [383, 181] width 690 height 103
click at [726, 272] on div "Correct! + 905" at bounding box center [383, 182] width 767 height 364
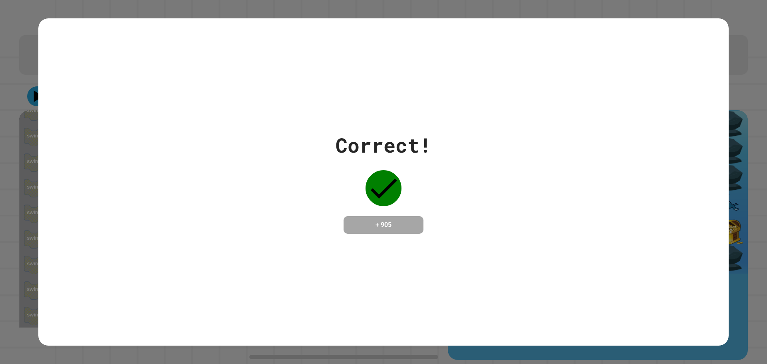
click at [726, 272] on div "Correct! + 905" at bounding box center [383, 182] width 767 height 364
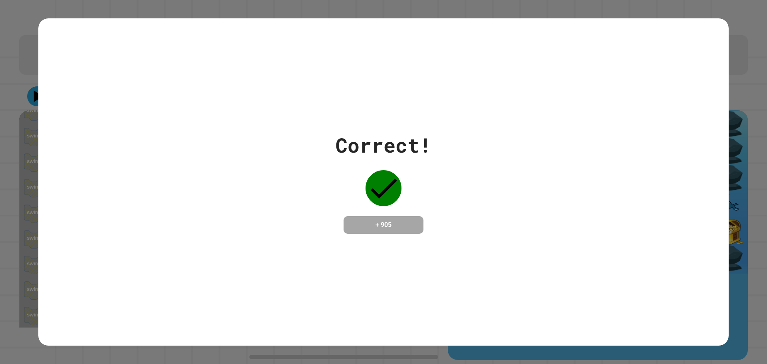
click at [726, 272] on div "Correct! + 905" at bounding box center [383, 182] width 767 height 364
click at [725, 274] on div "Correct! + 905" at bounding box center [383, 182] width 767 height 364
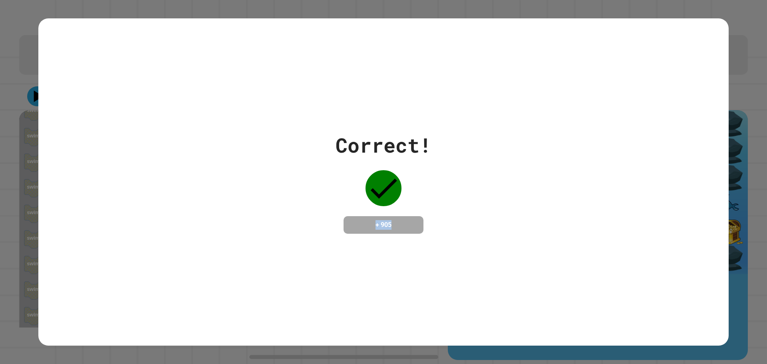
click at [725, 274] on div "Correct! + 905" at bounding box center [383, 182] width 767 height 364
drag, startPoint x: 725, startPoint y: 274, endPoint x: 662, endPoint y: 292, distance: 65.8
click at [662, 292] on div "Correct! + 905" at bounding box center [383, 182] width 767 height 364
click at [642, 301] on div "Correct! + 905" at bounding box center [383, 181] width 690 height 327
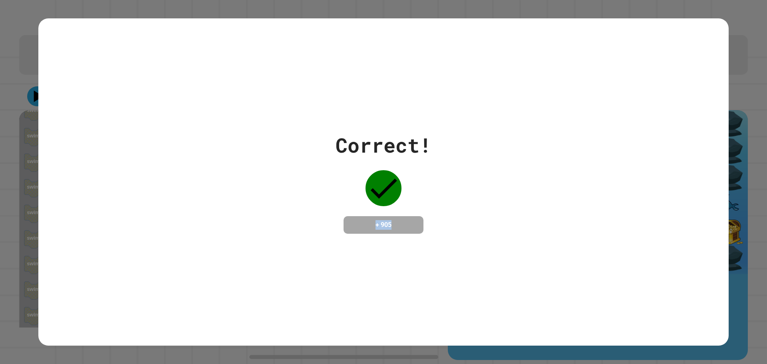
click at [634, 302] on div "Correct! + 905" at bounding box center [383, 181] width 690 height 327
click at [634, 301] on div "Correct! + 905" at bounding box center [383, 181] width 690 height 327
click at [631, 301] on div "Correct! + 905" at bounding box center [383, 181] width 690 height 327
click at [632, 306] on div "Correct! + 905" at bounding box center [383, 181] width 690 height 327
click at [633, 306] on div "Correct! + 905" at bounding box center [383, 181] width 690 height 327
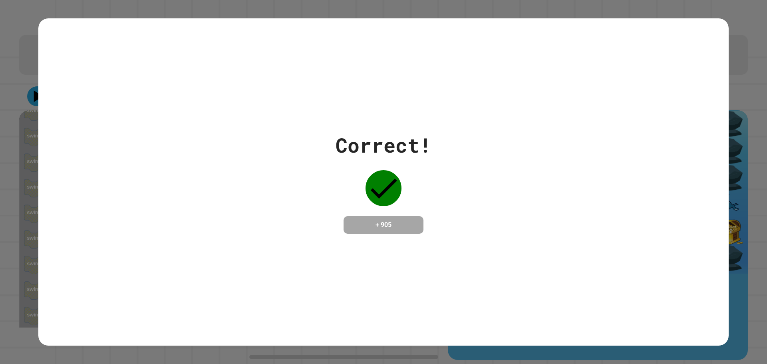
click at [595, 316] on div "Correct! + 905" at bounding box center [383, 181] width 690 height 327
click at [595, 315] on div "Correct! + 905" at bounding box center [383, 181] width 690 height 327
click at [594, 316] on div "Correct! + 905" at bounding box center [383, 181] width 690 height 327
click at [595, 314] on div "Correct! + 905" at bounding box center [383, 181] width 690 height 327
click at [596, 312] on div "Correct! + 905" at bounding box center [383, 181] width 690 height 327
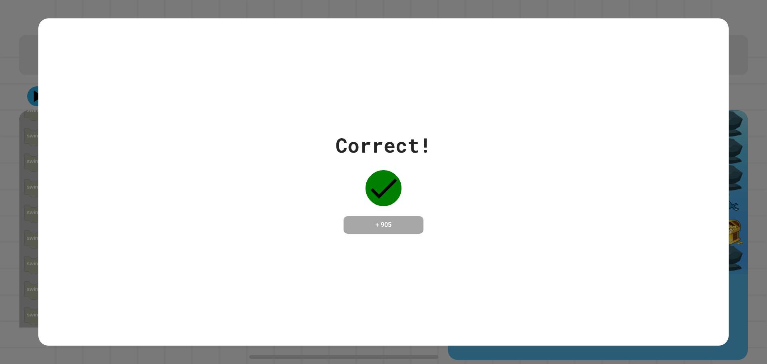
click at [596, 312] on div "Correct! + 905" at bounding box center [383, 181] width 690 height 327
click at [595, 314] on div "Correct! + 905" at bounding box center [383, 181] width 690 height 327
drag, startPoint x: 385, startPoint y: 183, endPoint x: 399, endPoint y: 146, distance: 39.8
click at [387, 170] on icon at bounding box center [383, 188] width 36 height 36
click at [414, 149] on div "Correct!" at bounding box center [383, 145] width 96 height 30
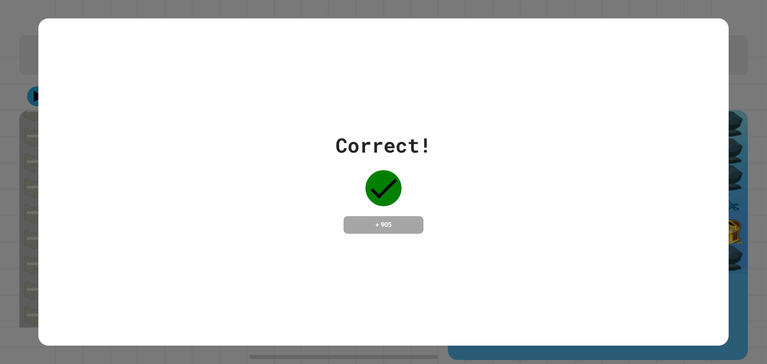
click at [402, 143] on div "Correct!" at bounding box center [383, 145] width 96 height 30
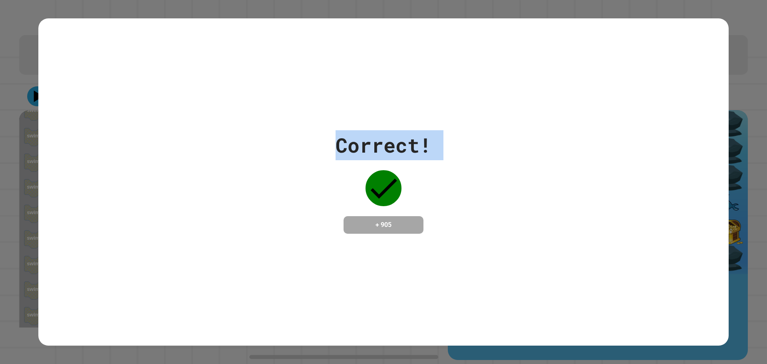
click at [402, 142] on div "Correct!" at bounding box center [383, 145] width 96 height 30
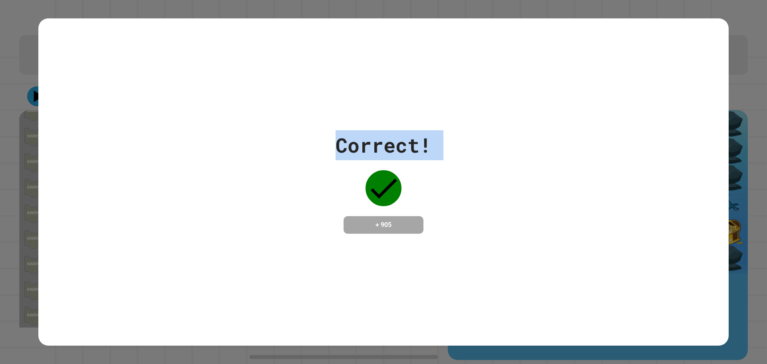
click at [402, 142] on div "Correct!" at bounding box center [383, 145] width 96 height 30
drag, startPoint x: 402, startPoint y: 142, endPoint x: 408, endPoint y: 142, distance: 6.4
click at [406, 142] on div "Correct!" at bounding box center [383, 145] width 96 height 30
click at [474, 77] on div "Correct! + 905" at bounding box center [383, 181] width 690 height 327
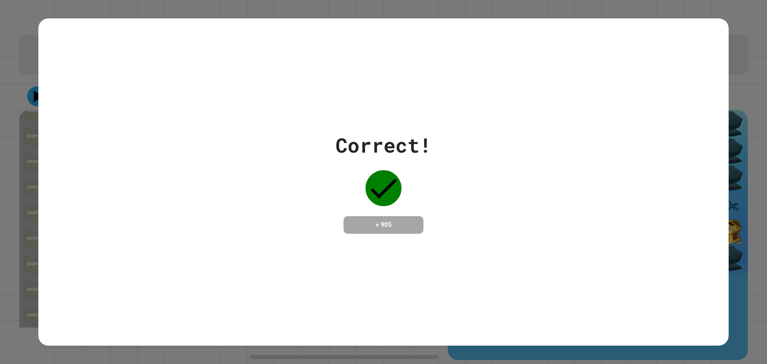
drag, startPoint x: 474, startPoint y: 77, endPoint x: 479, endPoint y: 82, distance: 6.5
click at [479, 82] on div "Correct! + 905" at bounding box center [383, 181] width 690 height 327
click at [480, 87] on div "Correct! + 905" at bounding box center [383, 181] width 690 height 327
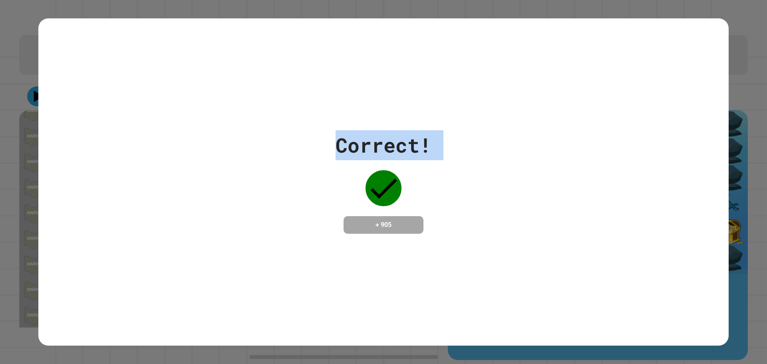
drag, startPoint x: 480, startPoint y: 87, endPoint x: 515, endPoint y: 116, distance: 45.9
click at [515, 116] on div "Correct! + 905" at bounding box center [383, 181] width 690 height 327
click at [510, 114] on div at bounding box center [510, 114] width 0 height 0
click at [519, 118] on div "Correct! + 905" at bounding box center [383, 181] width 690 height 327
click at [652, 180] on div "Correct! + 905" at bounding box center [383, 181] width 690 height 103
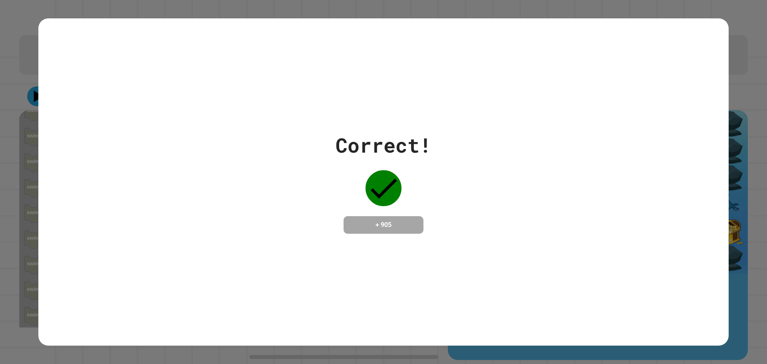
click at [641, 177] on div "Correct! + 905" at bounding box center [383, 181] width 690 height 103
drag, startPoint x: 638, startPoint y: 176, endPoint x: 622, endPoint y: 133, distance: 45.9
drag, startPoint x: 622, startPoint y: 133, endPoint x: 619, endPoint y: 141, distance: 9.0
click at [614, 154] on div "Correct! + 905" at bounding box center [383, 181] width 690 height 103
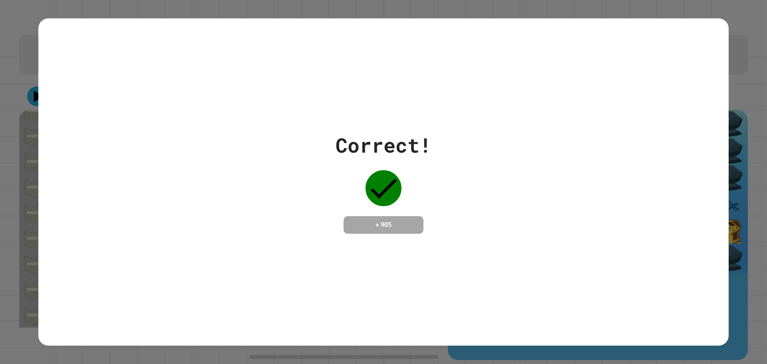
drag, startPoint x: 614, startPoint y: 154, endPoint x: 609, endPoint y: 262, distance: 108.3
drag, startPoint x: 609, startPoint y: 262, endPoint x: 614, endPoint y: 261, distance: 4.9
drag, startPoint x: 664, startPoint y: 263, endPoint x: 639, endPoint y: 303, distance: 47.4
click at [655, 208] on div "Correct! + 905" at bounding box center [383, 181] width 690 height 327
click at [684, 195] on div "Correct! + 905" at bounding box center [383, 181] width 690 height 103
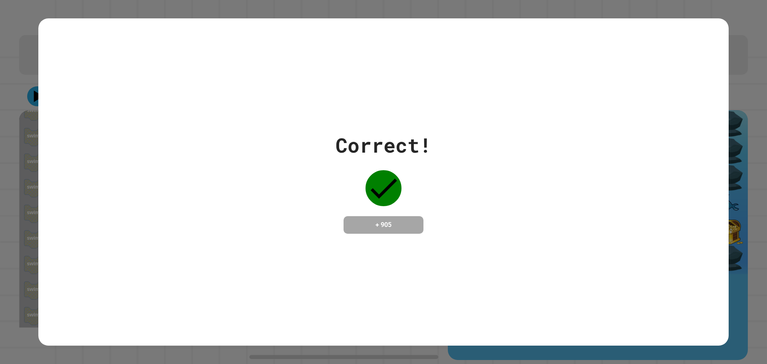
click at [684, 195] on div "Correct! + 905" at bounding box center [383, 181] width 690 height 103
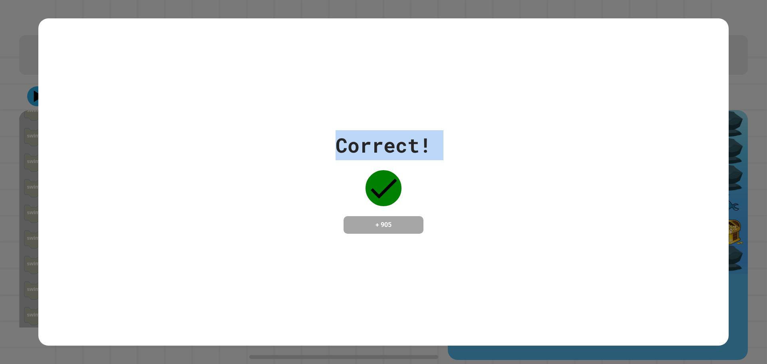
click at [684, 195] on div "Correct! + 905" at bounding box center [383, 181] width 690 height 103
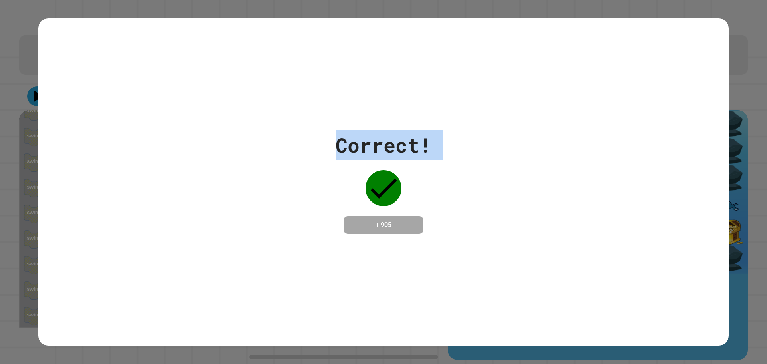
click at [411, 152] on div "Correct!" at bounding box center [383, 145] width 96 height 30
click at [416, 149] on div "Correct!" at bounding box center [383, 145] width 96 height 30
drag, startPoint x: 465, startPoint y: 266, endPoint x: 314, endPoint y: 144, distance: 194.2
click at [314, 144] on div "Correct! + 905" at bounding box center [383, 181] width 690 height 327
click at [297, 140] on div "Correct! + 905" at bounding box center [383, 181] width 690 height 103
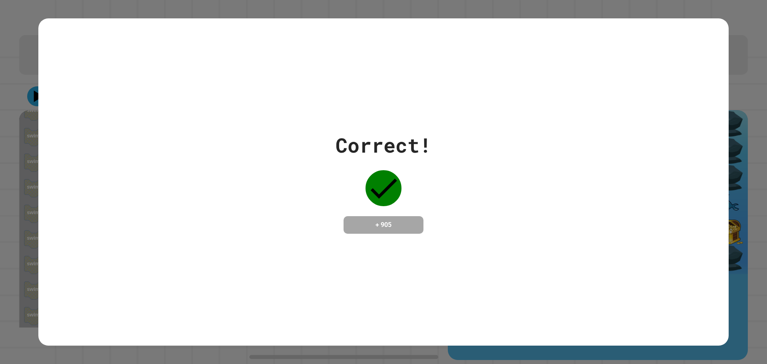
click at [297, 138] on div "Correct! + 905" at bounding box center [383, 181] width 690 height 103
drag, startPoint x: 330, startPoint y: 138, endPoint x: 481, endPoint y: 125, distance: 151.5
click at [481, 130] on div "Correct! + 905" at bounding box center [383, 181] width 690 height 103
click at [472, 130] on div "Correct! + 905" at bounding box center [383, 181] width 690 height 103
click at [469, 133] on div "Correct! + 905" at bounding box center [383, 181] width 690 height 103
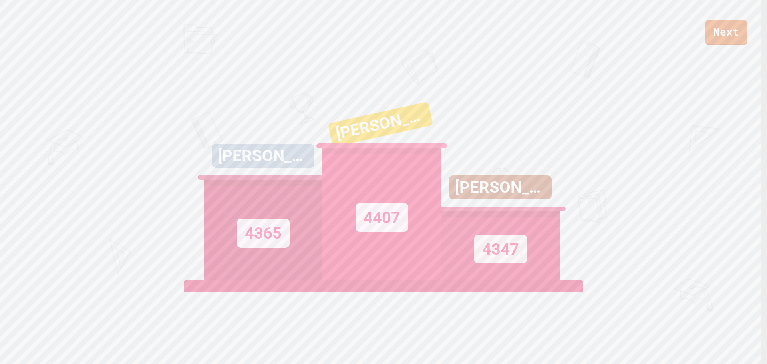
click at [450, 129] on div "BRENDAN 4 4347" at bounding box center [500, 181] width 119 height 200
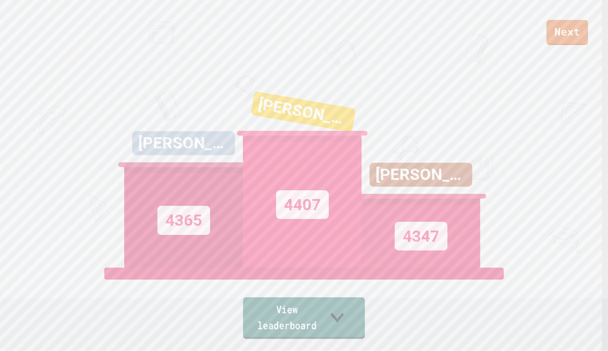
click at [350, 320] on icon at bounding box center [336, 318] width 27 height 32
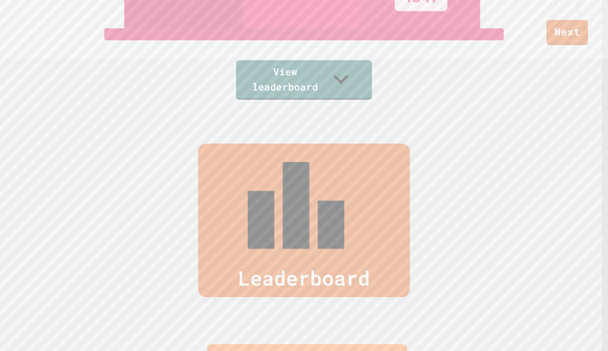
scroll to position [355, 0]
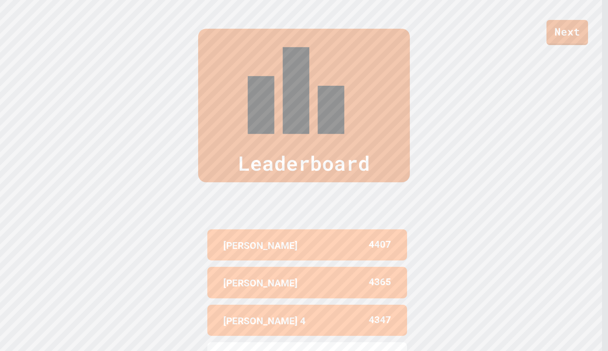
drag, startPoint x: 573, startPoint y: 91, endPoint x: 588, endPoint y: 61, distance: 33.8
drag, startPoint x: 588, startPoint y: 61, endPoint x: 516, endPoint y: 36, distance: 75.9
click at [517, 35] on div "Next" at bounding box center [304, 22] width 608 height 45
click at [567, 20] on link "Next" at bounding box center [567, 32] width 42 height 26
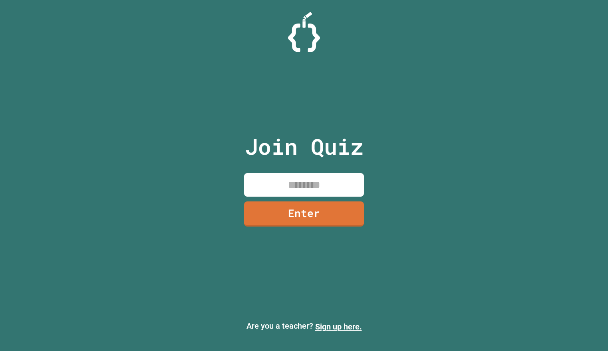
click at [335, 180] on input at bounding box center [304, 185] width 120 height 24
type input "********"
click at [271, 212] on link "Enter" at bounding box center [304, 213] width 118 height 26
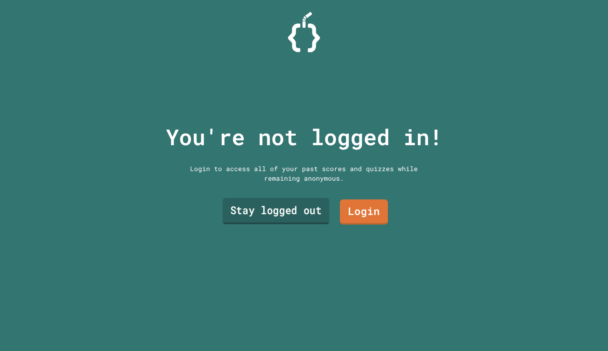
click at [249, 205] on link "Stay logged out" at bounding box center [275, 211] width 107 height 26
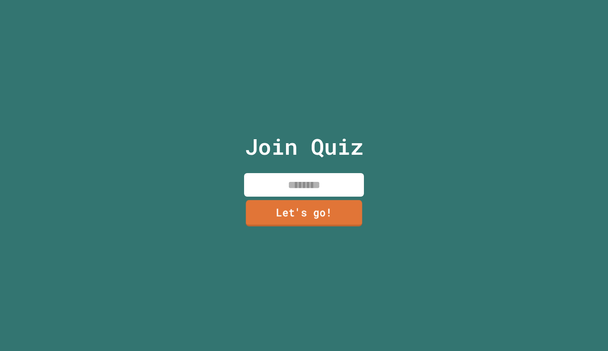
click at [291, 179] on input at bounding box center [304, 185] width 120 height 24
type input "*****"
click at [321, 187] on input "*****" at bounding box center [304, 185] width 120 height 24
click at [224, 215] on div "Join Quiz ***** Let's go!" at bounding box center [304, 175] width 608 height 351
click at [260, 210] on link "Let's go!" at bounding box center [304, 213] width 112 height 26
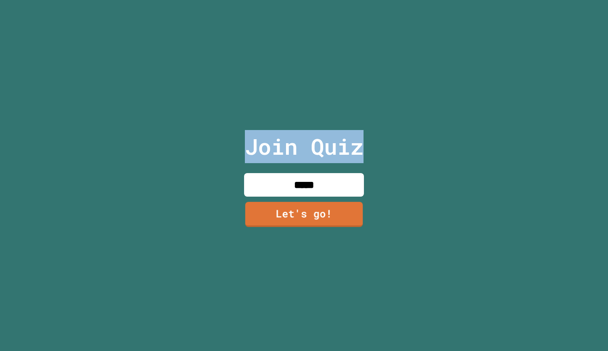
click at [304, 0] on div at bounding box center [304, 0] width 0 height 0
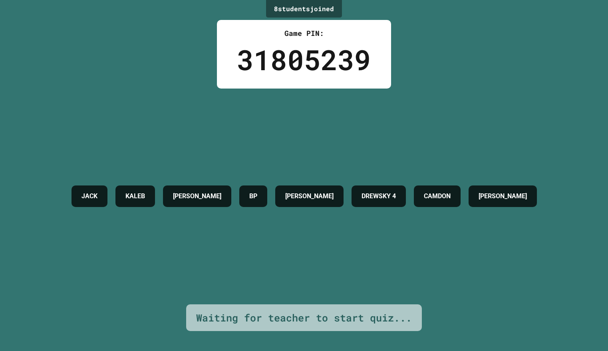
click at [370, 192] on div "JACK KALEB TYLER BP BRENDAN R DREWSKY 4 CAMDON ETHAN" at bounding box center [303, 197] width 473 height 30
click at [394, 245] on div "JACK KALEB TYLER BP BRENDAN R DREWSKY 4 CAMDON ETHAN" at bounding box center [303, 197] width 473 height 216
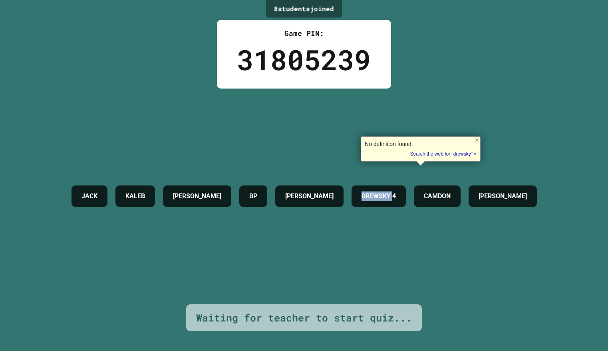
click at [394, 245] on div "JACK KALEB TYLER BP BRENDAN R DREWSKY 4 CAMDON ETHAN" at bounding box center [303, 197] width 473 height 216
drag, startPoint x: 394, startPoint y: 245, endPoint x: 401, endPoint y: 265, distance: 21.5
click at [393, 248] on div "JACK KALEB TYLER BP BRENDAN R DREWSKY 4 CAMDON ETHAN" at bounding box center [303, 197] width 473 height 216
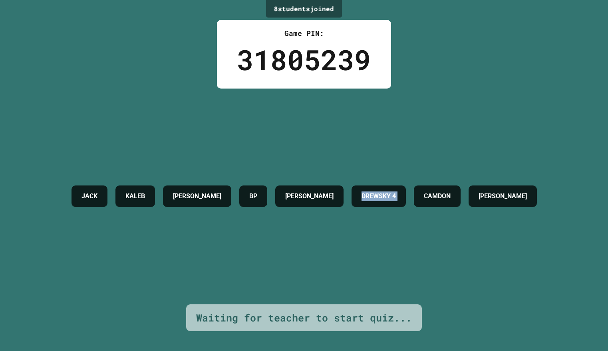
click at [375, 265] on div "JACK KALEB TYLER BP BRENDAN R DREWSKY 4 CAMDON ETHAN" at bounding box center [303, 197] width 473 height 216
click at [373, 267] on div "JACK KALEB TYLER BP BRENDAN R DREWSKY 4 CAMDON ETHAN" at bounding box center [303, 197] width 473 height 216
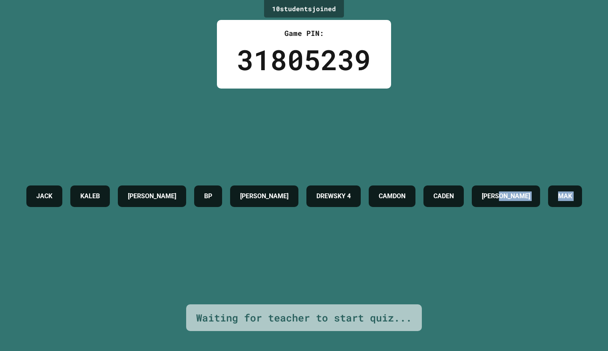
click at [208, 211] on div "JACK KALEB TYLER BP BRENDAN R DREWSKY 4 CAMDON CADEN ETHAN MAK" at bounding box center [303, 197] width 563 height 30
click at [204, 211] on div "JACK KALEB TYLER BP BRENDAN R DREWSKY 4 CAMDON CADEN ETHAN MAK" at bounding box center [303, 197] width 563 height 30
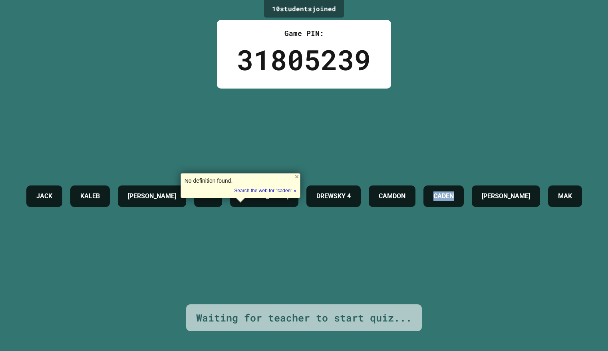
click at [199, 221] on div at bounding box center [199, 221] width 0 height 0
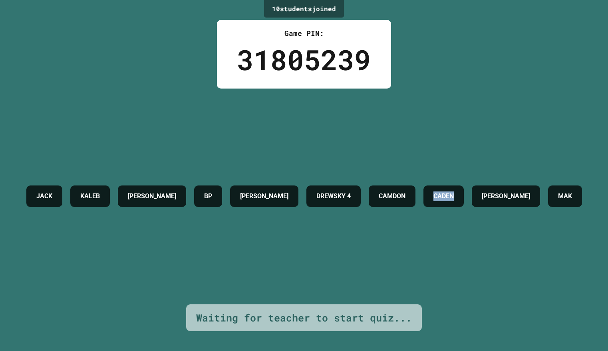
click at [203, 211] on div "JACK KALEB TYLER BP BRENDAN R DREWSKY 4 CAMDON CADEN ETHAN MAK" at bounding box center [303, 197] width 563 height 30
click at [200, 211] on div "JACK KALEB TYLER BP BRENDAN R DREWSKY 4 CAMDON CADEN ETHAN MAK" at bounding box center [303, 197] width 563 height 30
drag, startPoint x: 200, startPoint y: 222, endPoint x: 195, endPoint y: 223, distance: 5.7
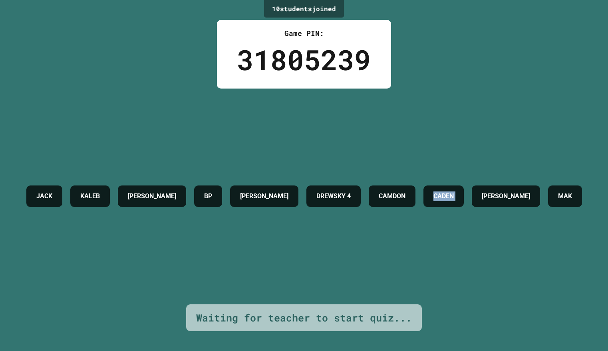
click at [195, 211] on div "JACK KALEB TYLER BP BRENDAN R DREWSKY 4 CAMDON CADEN ETHAN MAK" at bounding box center [303, 197] width 563 height 30
click at [190, 221] on div at bounding box center [190, 221] width 0 height 0
click at [195, 211] on div "JACK KALEB TYLER BP BRENDAN R DREWSKY 4 CAMDON CADEN ETHAN MAK" at bounding box center [303, 197] width 563 height 30
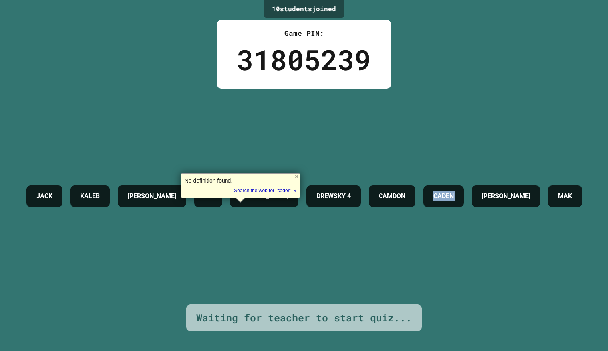
click at [195, 211] on div "JACK KALEB TYLER BP BRENDAN R DREWSKY 4 CAMDON CADEN ETHAN MAK" at bounding box center [303, 197] width 563 height 30
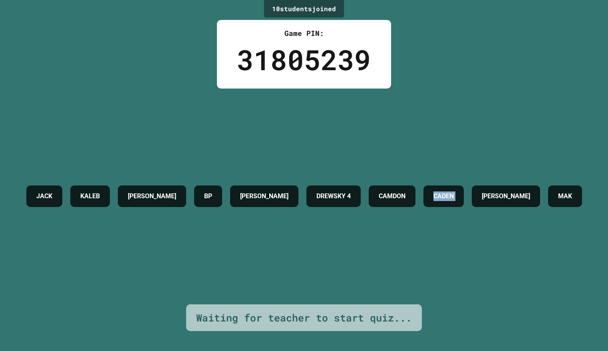
click at [190, 221] on div at bounding box center [190, 221] width 0 height 0
click at [369, 207] on div "CAMDON" at bounding box center [392, 197] width 47 height 22
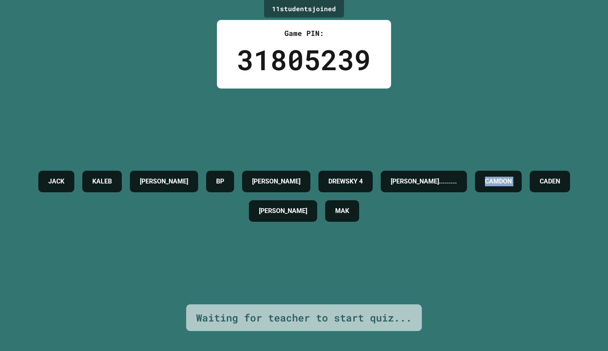
click at [475, 192] on div "CAMDON" at bounding box center [498, 182] width 47 height 22
click at [190, 221] on div at bounding box center [190, 221] width 0 height 0
click at [194, 224] on div "JACK KALEB TYLER BP BRENDAN R DREWSKY 4 DANIEL......... CAMDON CADEN ETHAN MAK" at bounding box center [304, 196] width 568 height 59
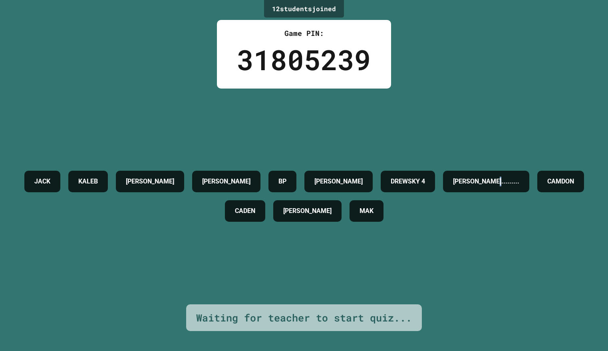
click at [443, 192] on div "DANIEL........." at bounding box center [486, 182] width 86 height 22
click at [108, 187] on div "KALEB" at bounding box center [88, 182] width 40 height 22
click at [174, 181] on h4 "TYLER" at bounding box center [150, 182] width 48 height 10
click at [174, 180] on h4 "TYLER" at bounding box center [150, 182] width 48 height 10
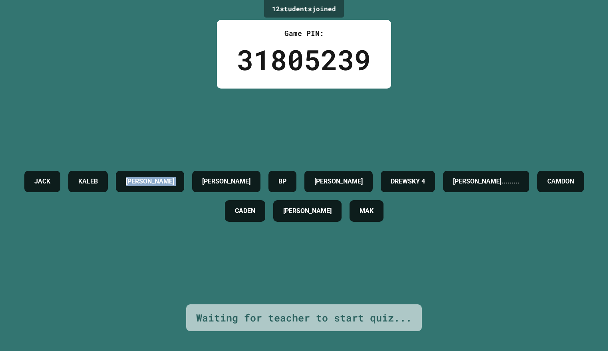
click at [174, 180] on h4 "TYLER" at bounding box center [150, 182] width 48 height 10
click at [174, 179] on h4 "TYLER" at bounding box center [150, 182] width 48 height 10
click at [174, 178] on h4 "TYLER" at bounding box center [150, 182] width 48 height 10
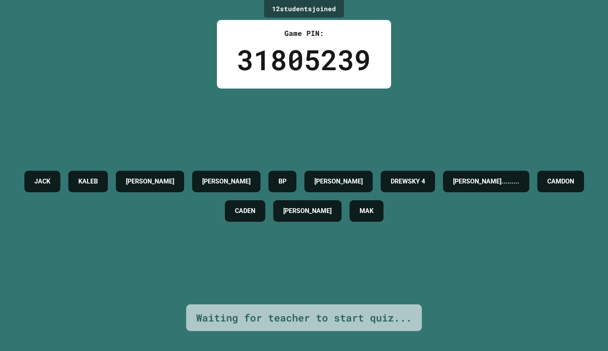
click at [174, 178] on h4 "TYLER" at bounding box center [150, 182] width 48 height 10
drag, startPoint x: 202, startPoint y: 146, endPoint x: 199, endPoint y: 137, distance: 9.5
drag, startPoint x: 199, startPoint y: 137, endPoint x: 205, endPoint y: 68, distance: 68.5
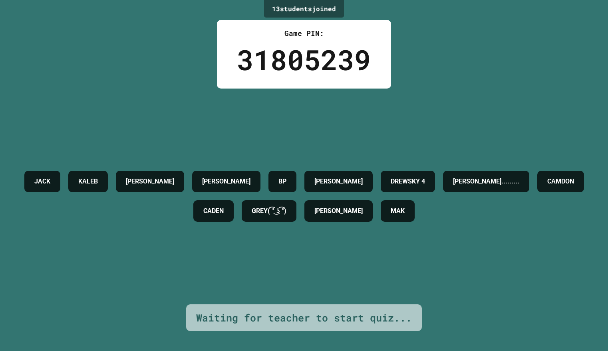
drag, startPoint x: 306, startPoint y: 274, endPoint x: 210, endPoint y: 256, distance: 98.0
click at [219, 256] on div "JACK KALEB TYLER MADDEX BP BRENDAN R DREWSKY 4 DANIEL......... CAMDON CADEN GRE…" at bounding box center [304, 197] width 568 height 216
drag, startPoint x: 198, startPoint y: 202, endPoint x: 211, endPoint y: 209, distance: 14.8
click at [537, 192] on div "CAMDON" at bounding box center [560, 182] width 47 height 22
click at [547, 186] on h4 "CAMDON" at bounding box center [560, 182] width 27 height 10
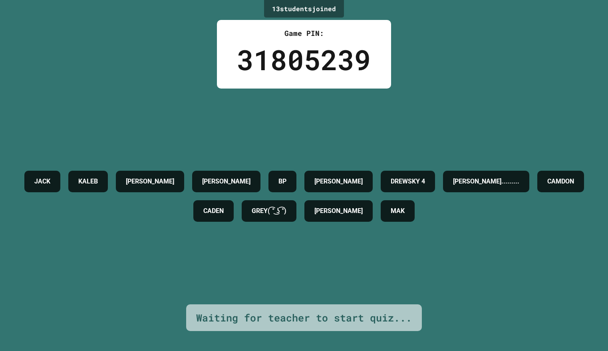
click at [547, 186] on h4 "CAMDON" at bounding box center [560, 182] width 27 height 10
click at [234, 214] on div "CADEN" at bounding box center [213, 211] width 40 height 22
drag, startPoint x: 265, startPoint y: 215, endPoint x: 315, endPoint y: 213, distance: 50.4
click at [234, 213] on div "CADEN" at bounding box center [213, 211] width 40 height 22
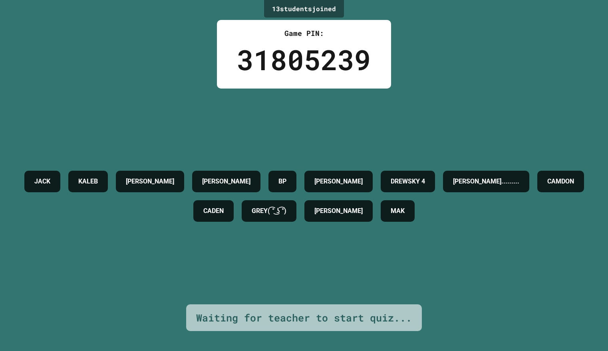
click at [286, 213] on h4 "GREY( ͡° ͜ʖ ͡°)" at bounding box center [269, 211] width 35 height 10
drag, startPoint x: 404, startPoint y: 210, endPoint x: 365, endPoint y: 216, distance: 39.2
click at [296, 216] on div "GREY( ͡° ͜ʖ ͡°)" at bounding box center [269, 211] width 55 height 22
copy h4 "( ͡° ͜ʖ ͡°)"
drag, startPoint x: 181, startPoint y: 39, endPoint x: 186, endPoint y: 31, distance: 9.7
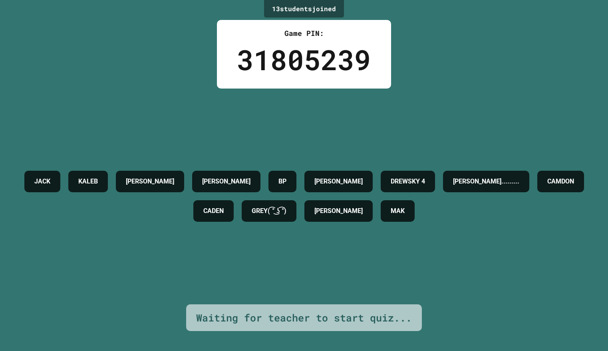
click at [182, 36] on div "13 student s joined Game PIN: 31805239 JACK KALEB TYLER MADDEX BP BRENDAN R DRE…" at bounding box center [304, 175] width 608 height 351
click at [508, 124] on div "JACK KALEB TYLER MADDEX BP BRENDAN R DREWSKY 4 DANIEL......... CAMDON CADEN GRE…" at bounding box center [304, 197] width 568 height 216
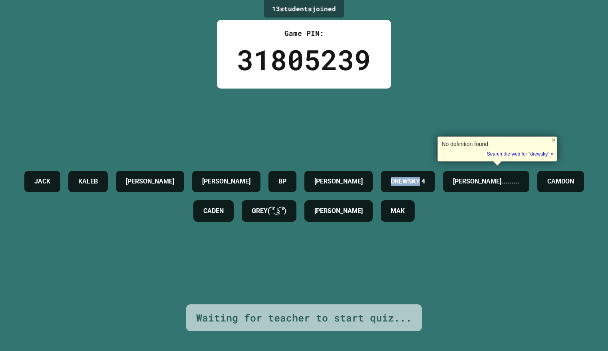
drag, startPoint x: 506, startPoint y: 123, endPoint x: 590, endPoint y: 2, distance: 147.4
click at [505, 123] on div "JACK KALEB TYLER MADDEX BP BRENDAN R DREWSKY 4 DANIEL......... CAMDON CADEN GRE…" at bounding box center [304, 197] width 568 height 216
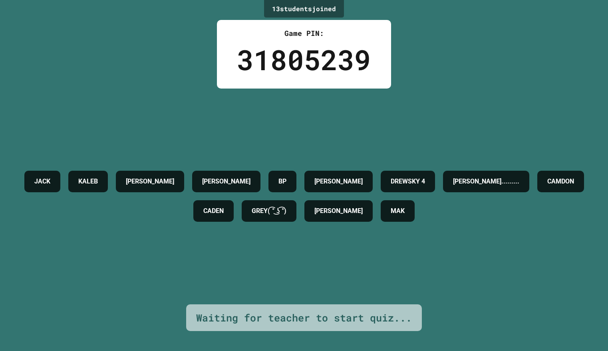
drag, startPoint x: 337, startPoint y: 91, endPoint x: 331, endPoint y: 96, distance: 8.3
click at [337, 92] on div "JACK KALEB TYLER MADDEX BP BRENDAN R DREWSKY 4 DANIEL......... CAMDON CADEN GRE…" at bounding box center [304, 197] width 568 height 216
click at [324, 92] on div "JACK KALEB TYLER MADDEX BP BRENDAN R DREWSKY 4 DANIEL......... CAMDON CADEN GRE…" at bounding box center [304, 197] width 568 height 216
click at [323, 90] on div "JACK KALEB TYLER MADDEX BP BRENDAN R DREWSKY 4 DANIEL......... CAMDON CADEN GRE…" at bounding box center [304, 197] width 568 height 216
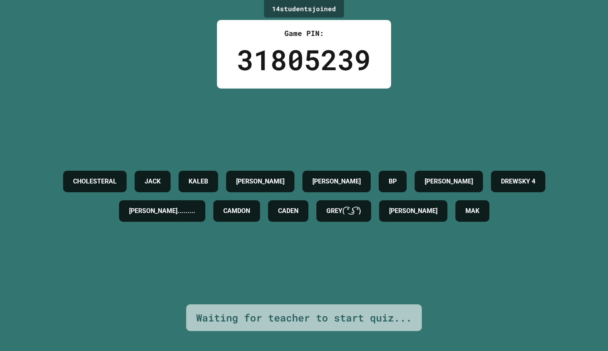
click at [242, 121] on div "CHOLESTERAL JACK KALEB TYLER MADDEX BP BRENDAN R DREWSKY 4 DANIEL......... CAMD…" at bounding box center [304, 197] width 568 height 216
click at [102, 177] on h4 "CHOLESTERAL" at bounding box center [95, 182] width 44 height 10
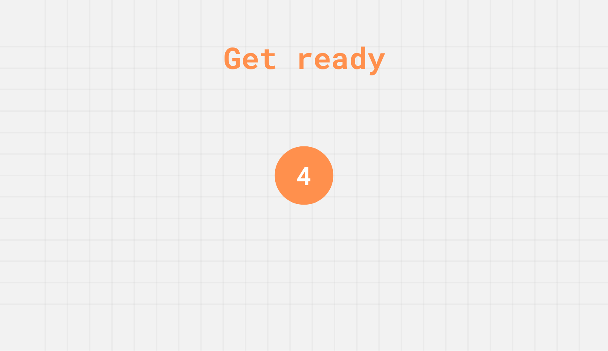
click at [90, 170] on div "Get ready 4" at bounding box center [304, 175] width 608 height 351
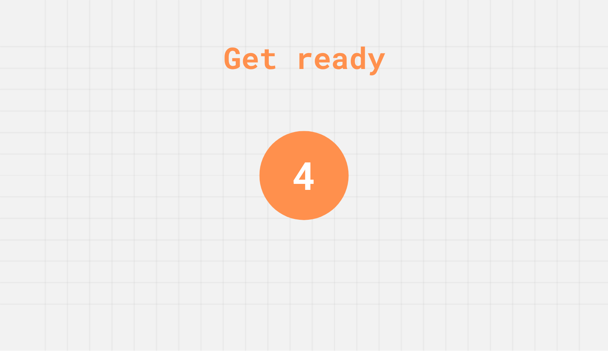
drag, startPoint x: 95, startPoint y: 167, endPoint x: 121, endPoint y: 158, distance: 27.3
click at [121, 158] on div "Get ready 4" at bounding box center [304, 175] width 608 height 351
click at [172, 168] on div "Get ready 4" at bounding box center [304, 175] width 608 height 351
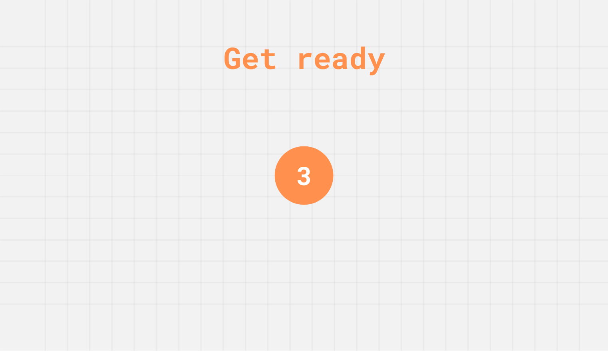
drag, startPoint x: 153, startPoint y: 173, endPoint x: 16, endPoint y: 161, distance: 137.1
click at [44, 164] on div "Get ready 3" at bounding box center [304, 175] width 608 height 351
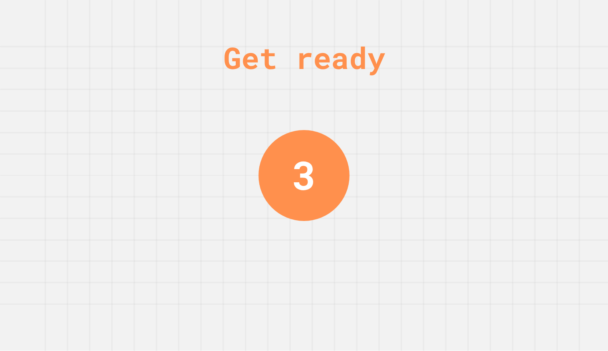
drag, startPoint x: 0, startPoint y: 212, endPoint x: 131, endPoint y: 222, distance: 131.3
click at [186, 212] on div "Get ready 3" at bounding box center [304, 175] width 608 height 351
drag, startPoint x: 131, startPoint y: 222, endPoint x: 139, endPoint y: 206, distance: 18.2
click at [139, 206] on div "Get ready 3" at bounding box center [304, 175] width 608 height 351
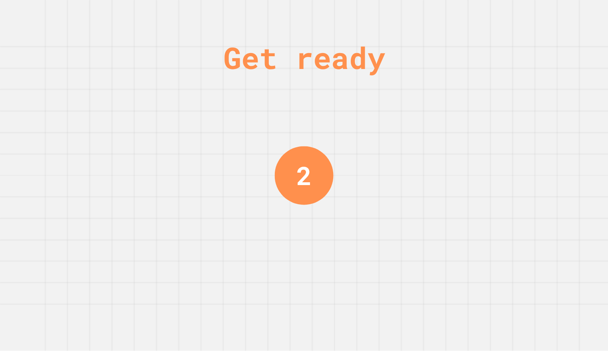
drag, startPoint x: 192, startPoint y: 52, endPoint x: 216, endPoint y: 108, distance: 60.3
click at [247, 35] on div "Get ready 2" at bounding box center [304, 175] width 608 height 351
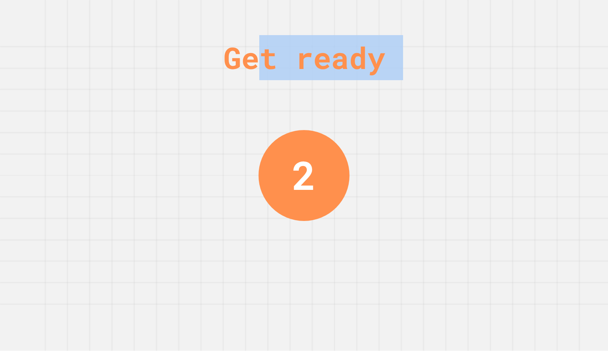
click at [213, 137] on div "Get ready 2" at bounding box center [304, 175] width 608 height 351
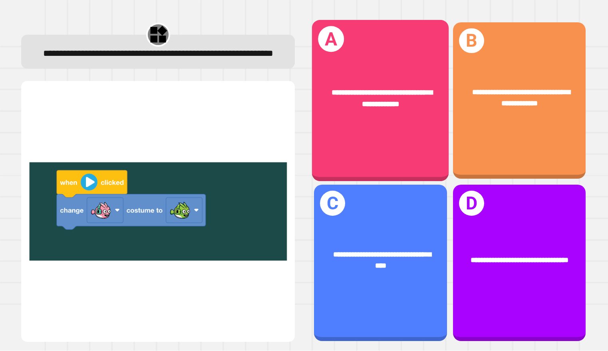
click at [406, 147] on div "**********" at bounding box center [380, 100] width 137 height 161
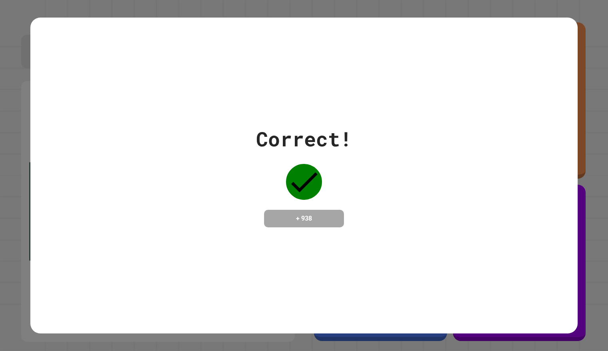
click at [333, 186] on div "Correct! + 938" at bounding box center [304, 175] width 96 height 103
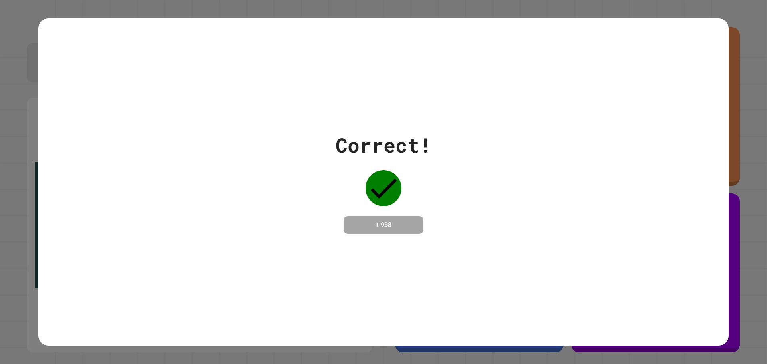
click at [551, 136] on div "Correct! + 938" at bounding box center [383, 181] width 690 height 103
click at [551, 135] on div "Correct! + 938" at bounding box center [383, 181] width 690 height 103
click at [551, 133] on div "Correct! + 938" at bounding box center [383, 181] width 690 height 103
click at [555, 130] on div "Correct! + 938" at bounding box center [383, 181] width 690 height 103
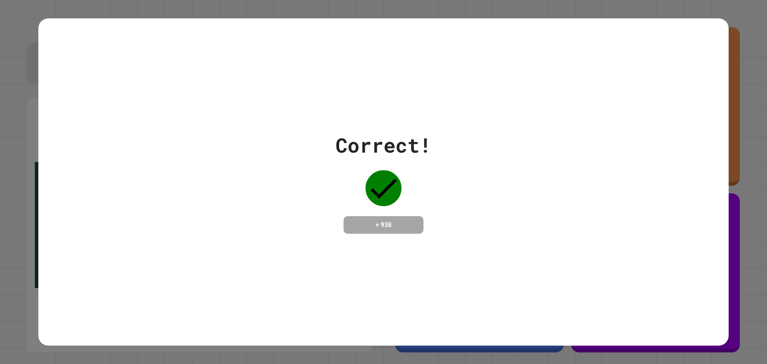
click at [559, 130] on div "Correct! + 938" at bounding box center [383, 181] width 690 height 103
click at [559, 122] on div "Correct! + 938" at bounding box center [383, 181] width 690 height 327
click at [559, 120] on div "Correct! + 938" at bounding box center [383, 181] width 690 height 327
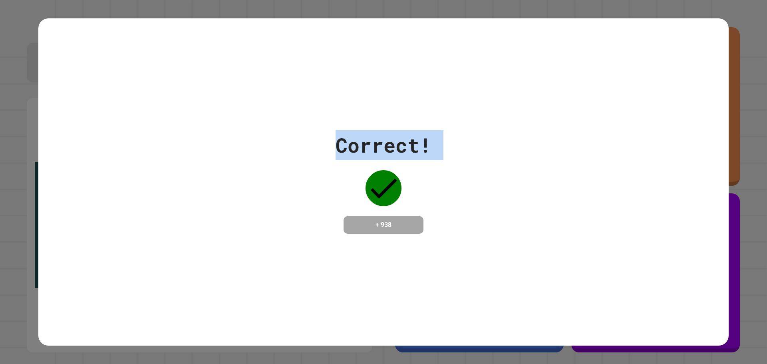
click at [559, 121] on div "Correct! + 938" at bounding box center [383, 181] width 690 height 327
click at [554, 114] on div at bounding box center [554, 114] width 0 height 0
click at [559, 121] on div "Correct! + 938" at bounding box center [383, 181] width 690 height 327
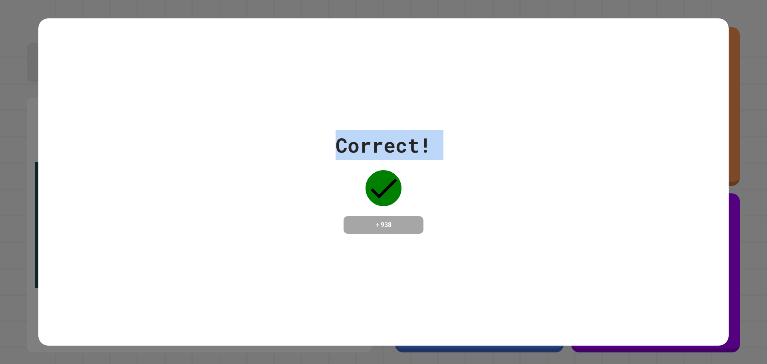
click at [522, 186] on div "Correct! + 938" at bounding box center [383, 181] width 690 height 103
click at [537, 148] on div "Correct! + 938" at bounding box center [383, 181] width 690 height 103
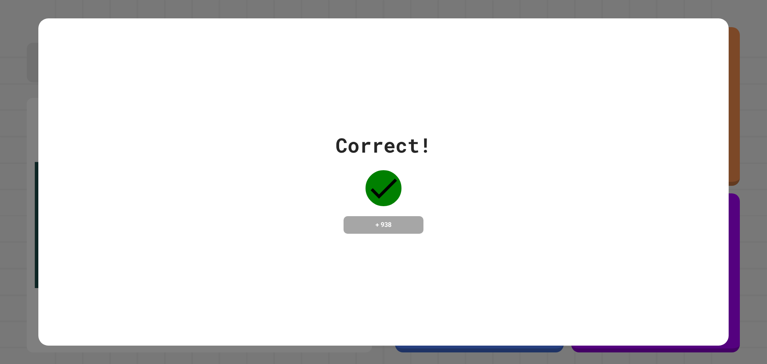
click at [537, 148] on div "Correct! + 938" at bounding box center [383, 181] width 690 height 103
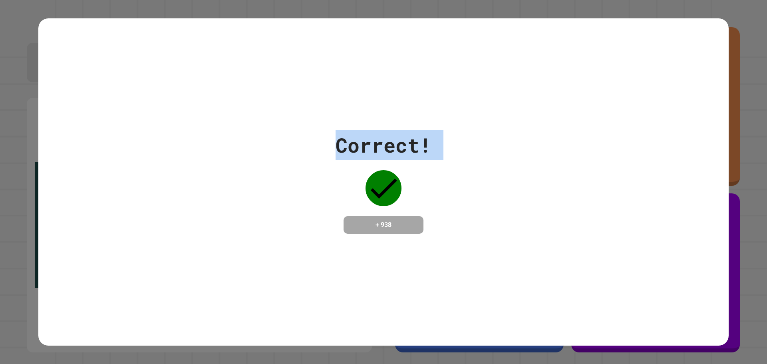
click at [537, 148] on div "Correct! + 938" at bounding box center [383, 181] width 690 height 103
click at [541, 155] on div "Correct! + 938" at bounding box center [383, 181] width 690 height 103
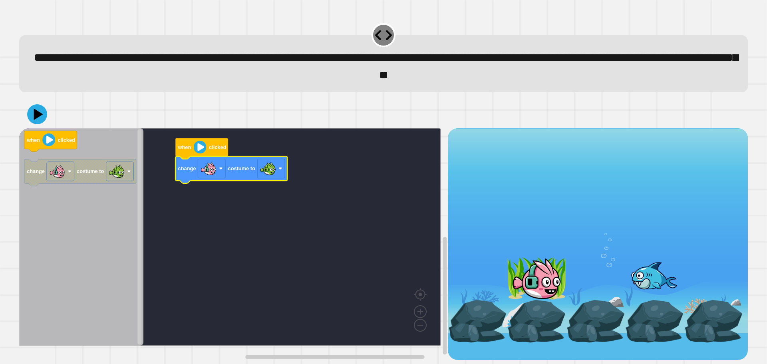
click at [39, 96] on div "**********" at bounding box center [383, 55] width 736 height 81
click at [34, 121] on icon at bounding box center [37, 114] width 20 height 20
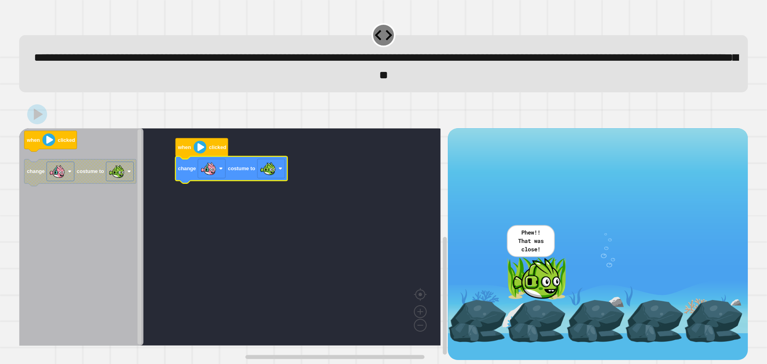
click at [16, 4] on span at bounding box center [16, 4] width 0 height 0
click at [607, 125] on div at bounding box center [383, 114] width 728 height 28
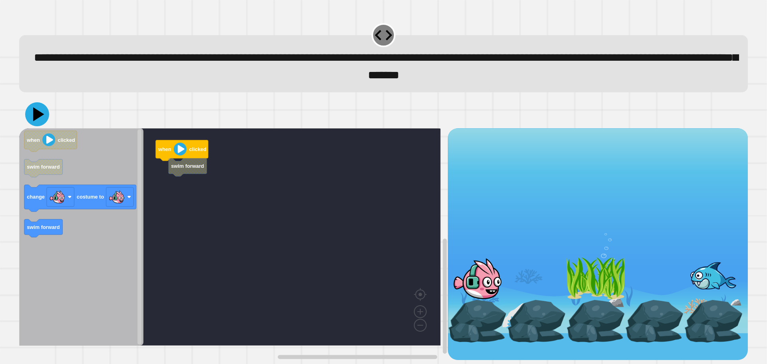
click at [43, 113] on icon at bounding box center [37, 114] width 24 height 24
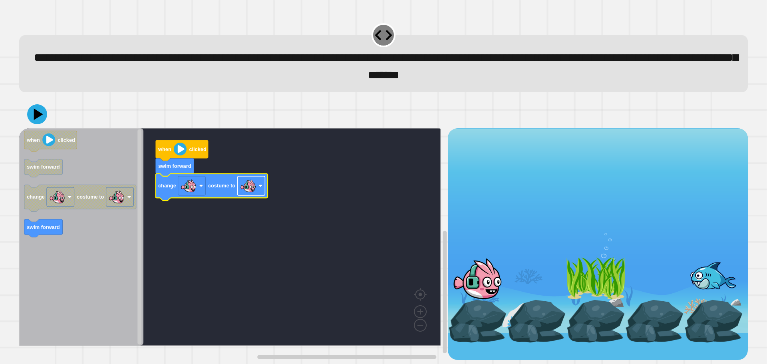
click at [264, 184] on rect "Blockly Workspace" at bounding box center [252, 185] width 28 height 19
drag, startPoint x: 3, startPoint y: 119, endPoint x: 26, endPoint y: 117, distance: 23.2
click at [9, 119] on div "**********" at bounding box center [383, 182] width 767 height 364
drag, startPoint x: 26, startPoint y: 117, endPoint x: 36, endPoint y: 116, distance: 10.0
click at [29, 116] on div at bounding box center [383, 114] width 728 height 28
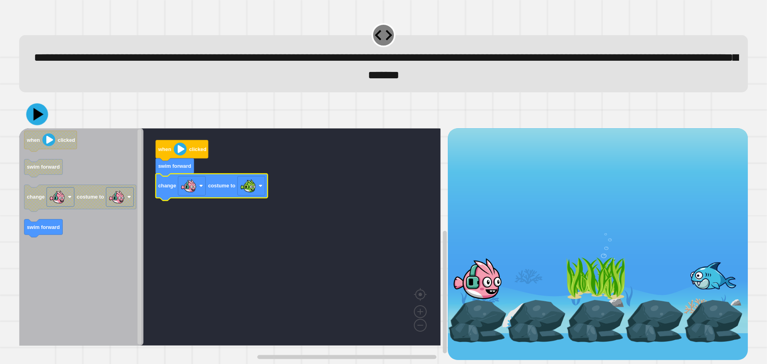
click at [36, 116] on icon at bounding box center [39, 114] width 10 height 13
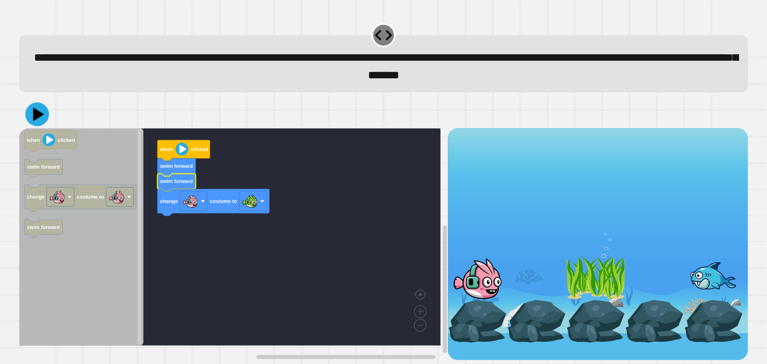
drag, startPoint x: 75, startPoint y: 112, endPoint x: 55, endPoint y: 112, distance: 20.4
click at [88, 112] on div at bounding box center [383, 114] width 728 height 28
click at [46, 112] on icon at bounding box center [37, 114] width 20 height 20
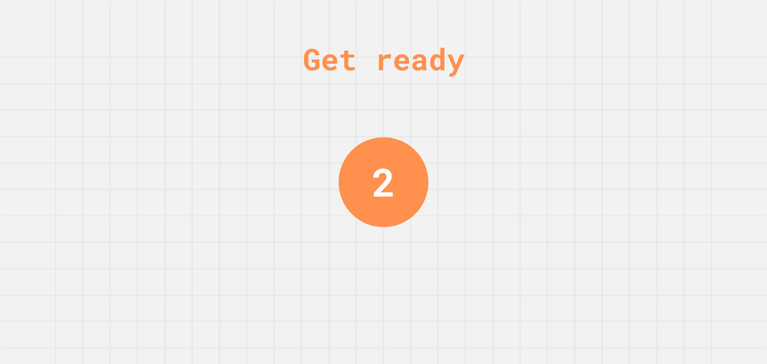
click at [343, 236] on div "Get ready 2" at bounding box center [383, 182] width 767 height 364
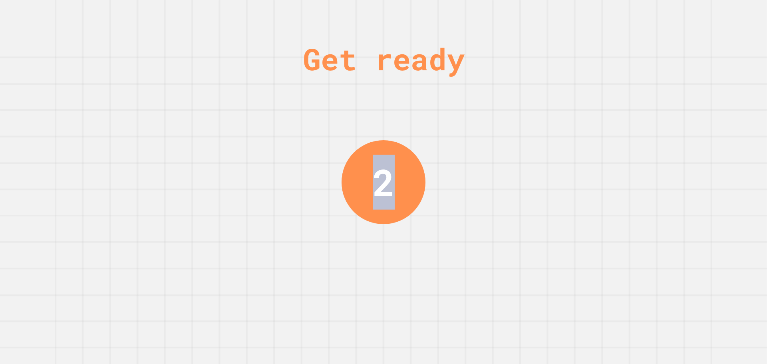
click at [367, 232] on div "Get ready 2" at bounding box center [383, 182] width 767 height 364
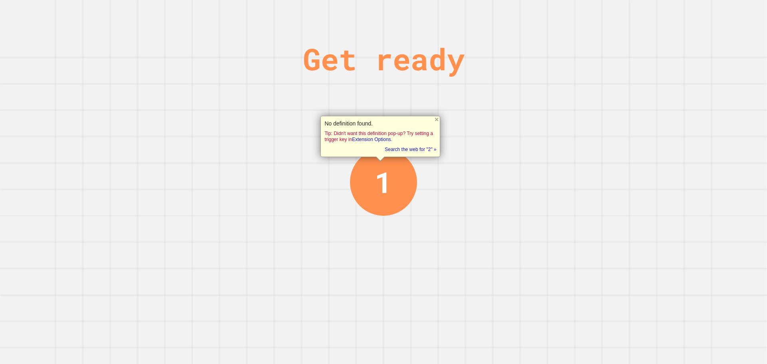
drag, startPoint x: 433, startPoint y: 241, endPoint x: 428, endPoint y: 230, distance: 12.9
click at [431, 234] on div "Get ready 1" at bounding box center [383, 182] width 767 height 364
drag, startPoint x: 428, startPoint y: 230, endPoint x: 414, endPoint y: 225, distance: 14.0
click at [426, 228] on div "Get ready 1" at bounding box center [383, 182] width 767 height 364
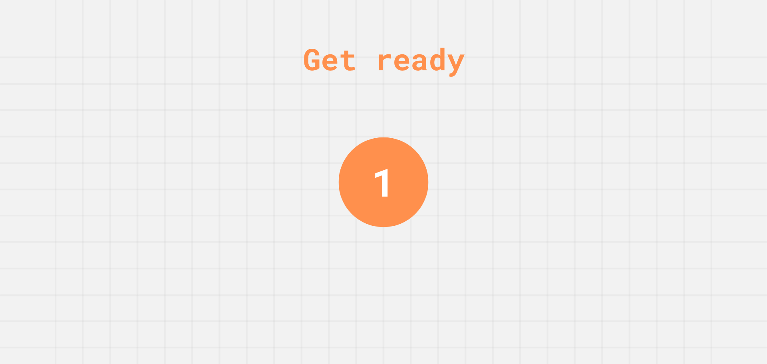
drag, startPoint x: 414, startPoint y: 225, endPoint x: 418, endPoint y: 223, distance: 4.3
click at [414, 224] on div "Get ready 1" at bounding box center [383, 182] width 767 height 364
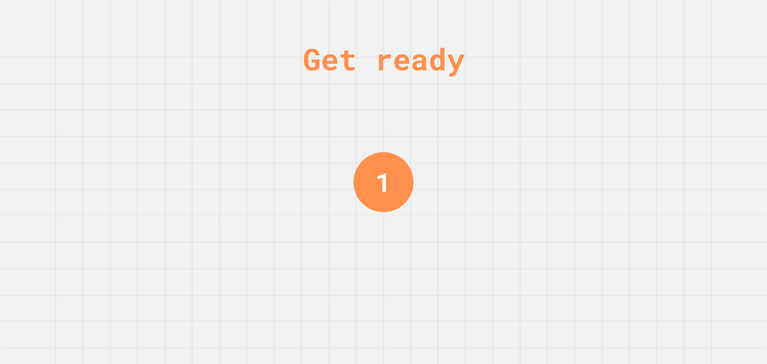
click at [419, 223] on div "Get ready 1" at bounding box center [383, 182] width 767 height 364
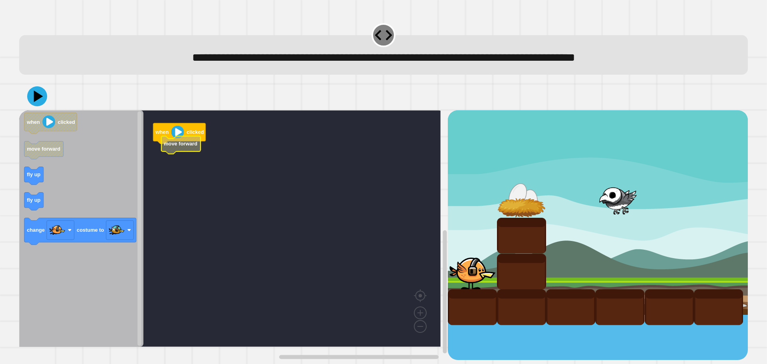
click at [174, 147] on text "move forward" at bounding box center [181, 144] width 34 height 6
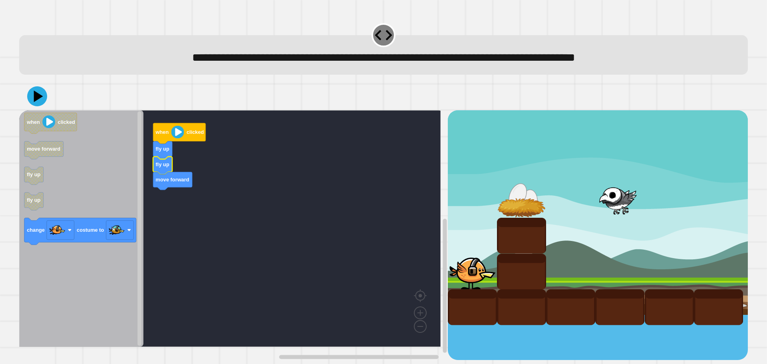
click at [108, 205] on icon "Blockly Workspace" at bounding box center [81, 228] width 124 height 236
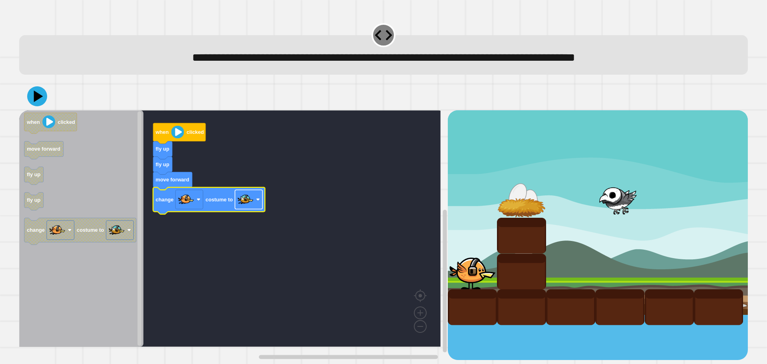
click at [252, 207] on image "Blockly Workspace" at bounding box center [246, 200] width 16 height 16
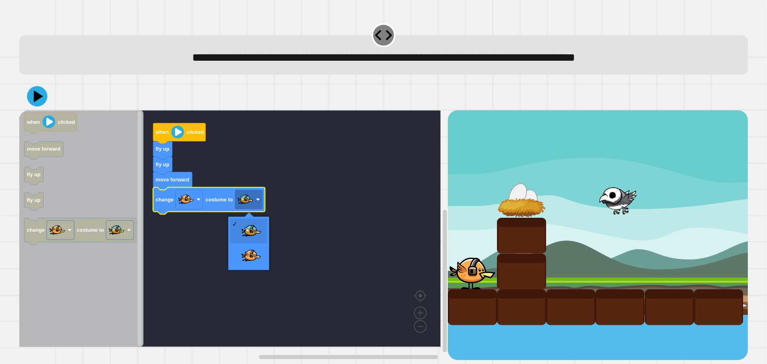
click at [11, 95] on div "**********" at bounding box center [383, 182] width 767 height 364
click at [26, 94] on div at bounding box center [383, 96] width 728 height 28
drag, startPoint x: 26, startPoint y: 94, endPoint x: 42, endPoint y: 94, distance: 16.4
click at [28, 94] on div at bounding box center [383, 96] width 728 height 28
click at [42, 94] on icon at bounding box center [37, 96] width 20 height 20
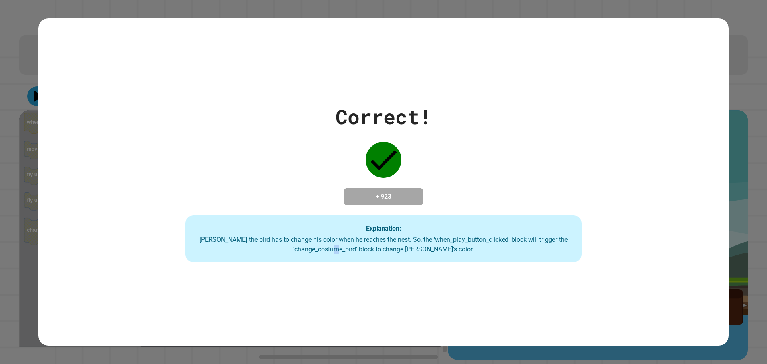
click at [379, 252] on div "Ollie the bird has to change his color when he reaches the nest. So, the 'when_…" at bounding box center [383, 244] width 381 height 19
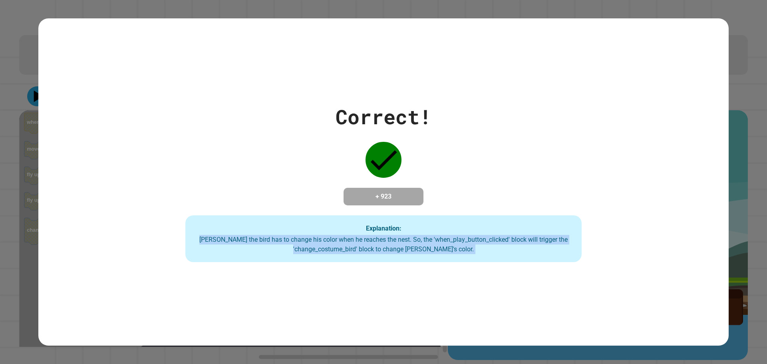
click at [379, 252] on div "Ollie the bird has to change his color when he reaches the nest. So, the 'when_…" at bounding box center [383, 244] width 381 height 19
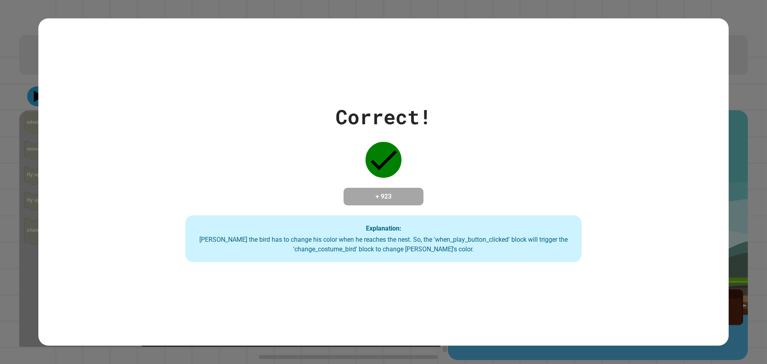
drag, startPoint x: 339, startPoint y: 224, endPoint x: 347, endPoint y: 220, distance: 9.1
click at [343, 220] on div "Explanation: Ollie the bird has to change his color when he reaches the nest. S…" at bounding box center [383, 238] width 397 height 47
click at [349, 220] on div "Explanation: Ollie the bird has to change his color when he reaches the nest. S…" at bounding box center [383, 238] width 397 height 47
click at [353, 220] on div "Explanation: Ollie the bird has to change his color when he reaches the nest. S…" at bounding box center [383, 238] width 397 height 47
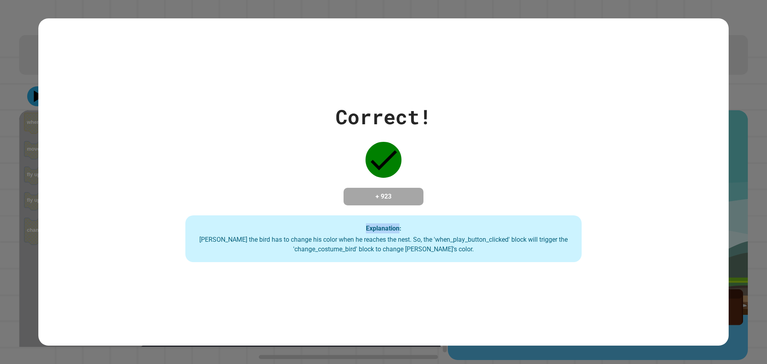
drag, startPoint x: 353, startPoint y: 220, endPoint x: 359, endPoint y: 223, distance: 6.6
click at [355, 222] on div "Explanation: Ollie the bird has to change his color when he reaches the nest. S…" at bounding box center [383, 238] width 397 height 47
click at [585, 324] on div "Correct! + 923 Explanation: Ollie the bird has to change his color when he reac…" at bounding box center [383, 181] width 690 height 327
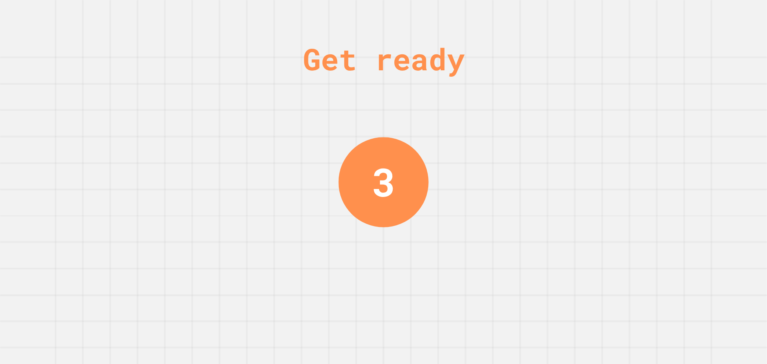
drag, startPoint x: 353, startPoint y: 207, endPoint x: 347, endPoint y: 218, distance: 12.7
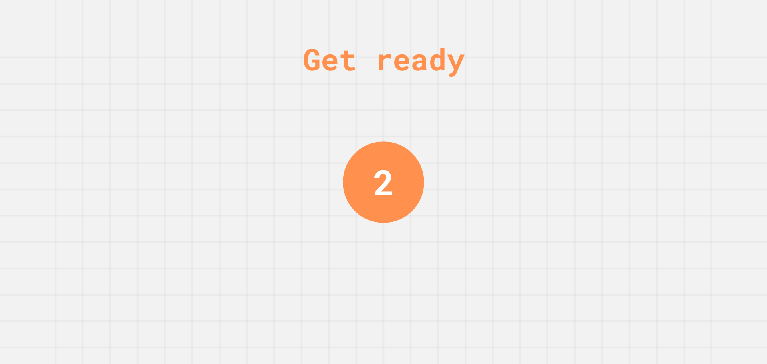
click at [347, 218] on div "Get ready 2" at bounding box center [383, 182] width 767 height 364
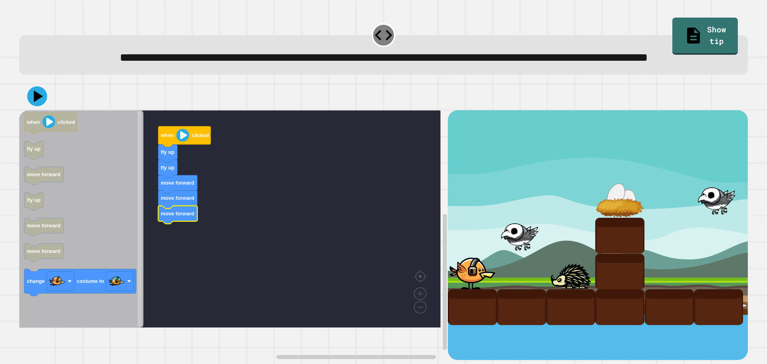
click at [192, 224] on icon "Blockly Workspace" at bounding box center [177, 215] width 39 height 18
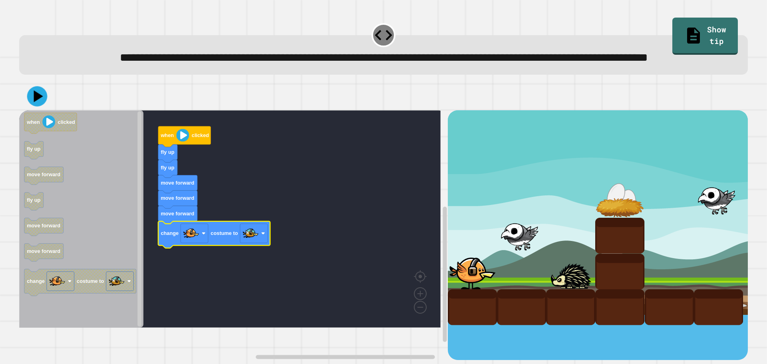
click at [36, 107] on icon at bounding box center [37, 96] width 20 height 20
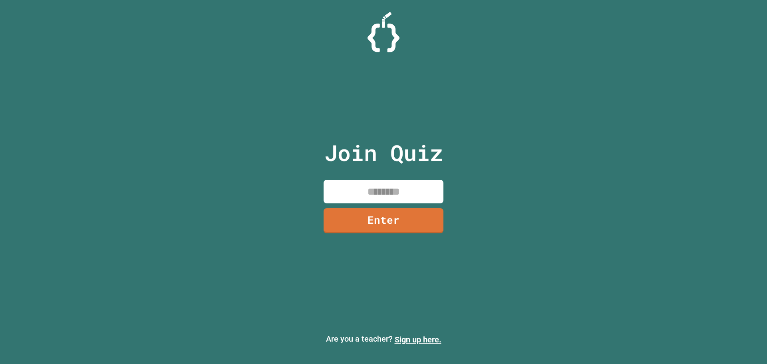
click at [389, 190] on input at bounding box center [383, 192] width 120 height 24
type input "**"
